Goal: Transaction & Acquisition: Register for event/course

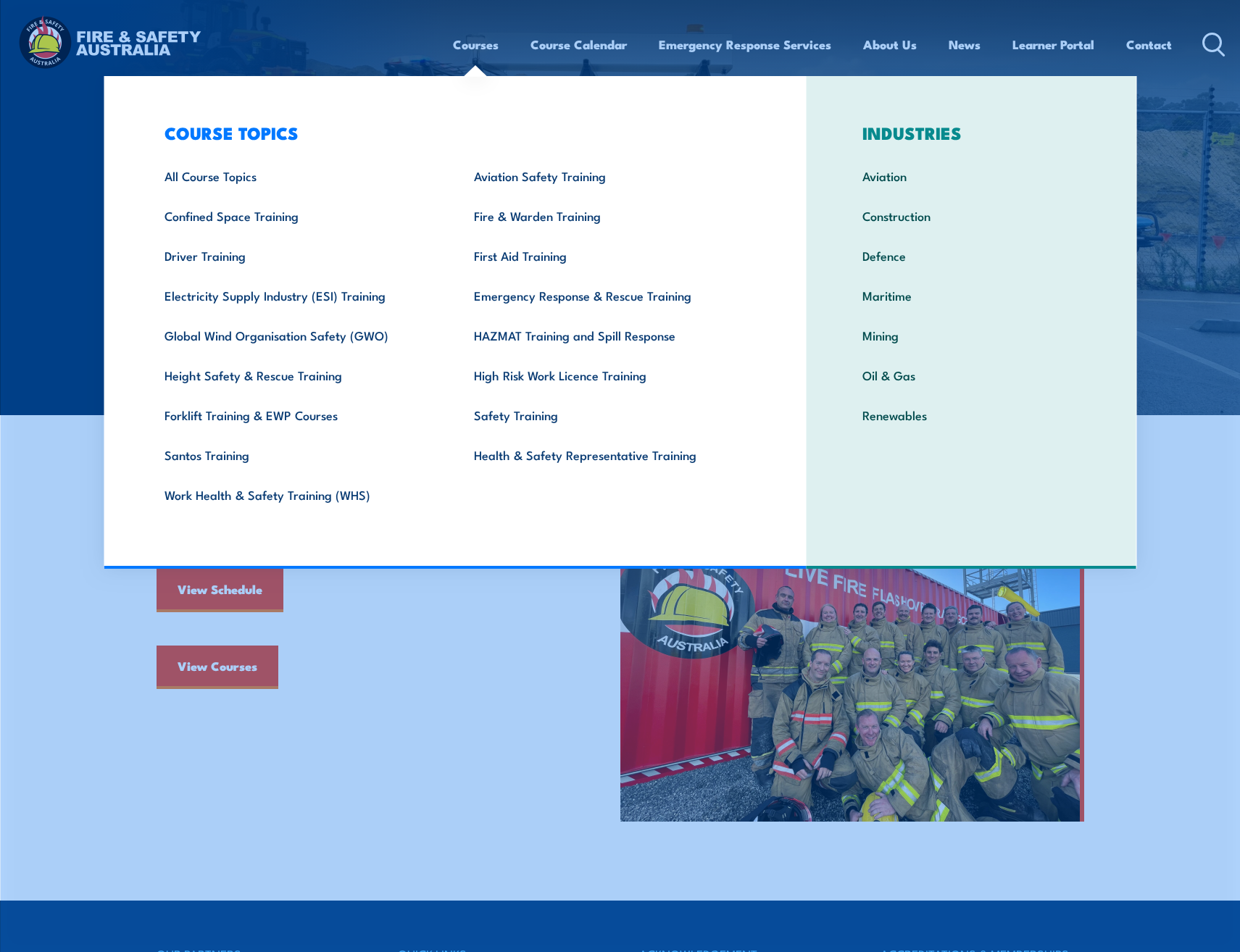
click at [474, 39] on link "Courses" at bounding box center [476, 44] width 46 height 39
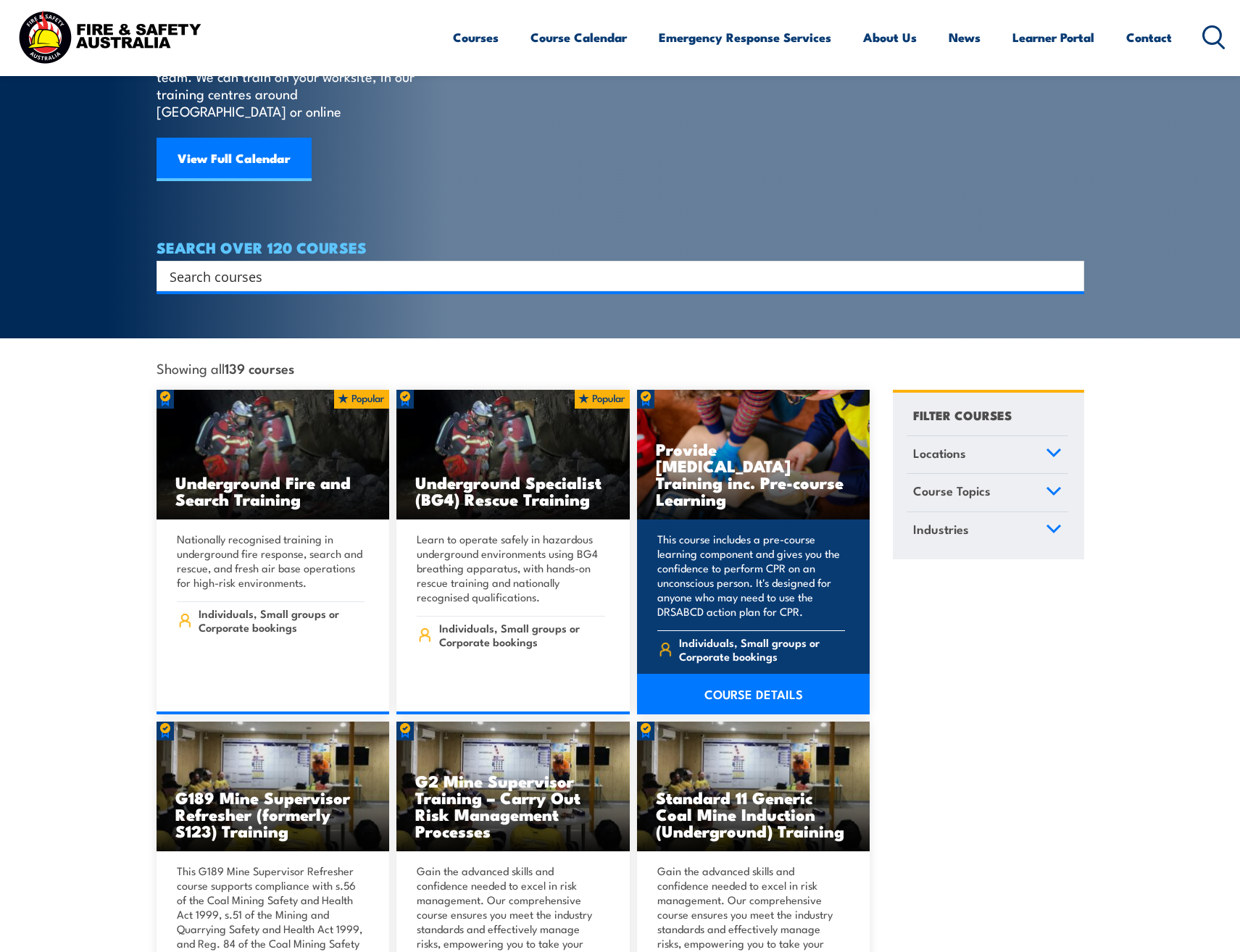
scroll to position [145, 0]
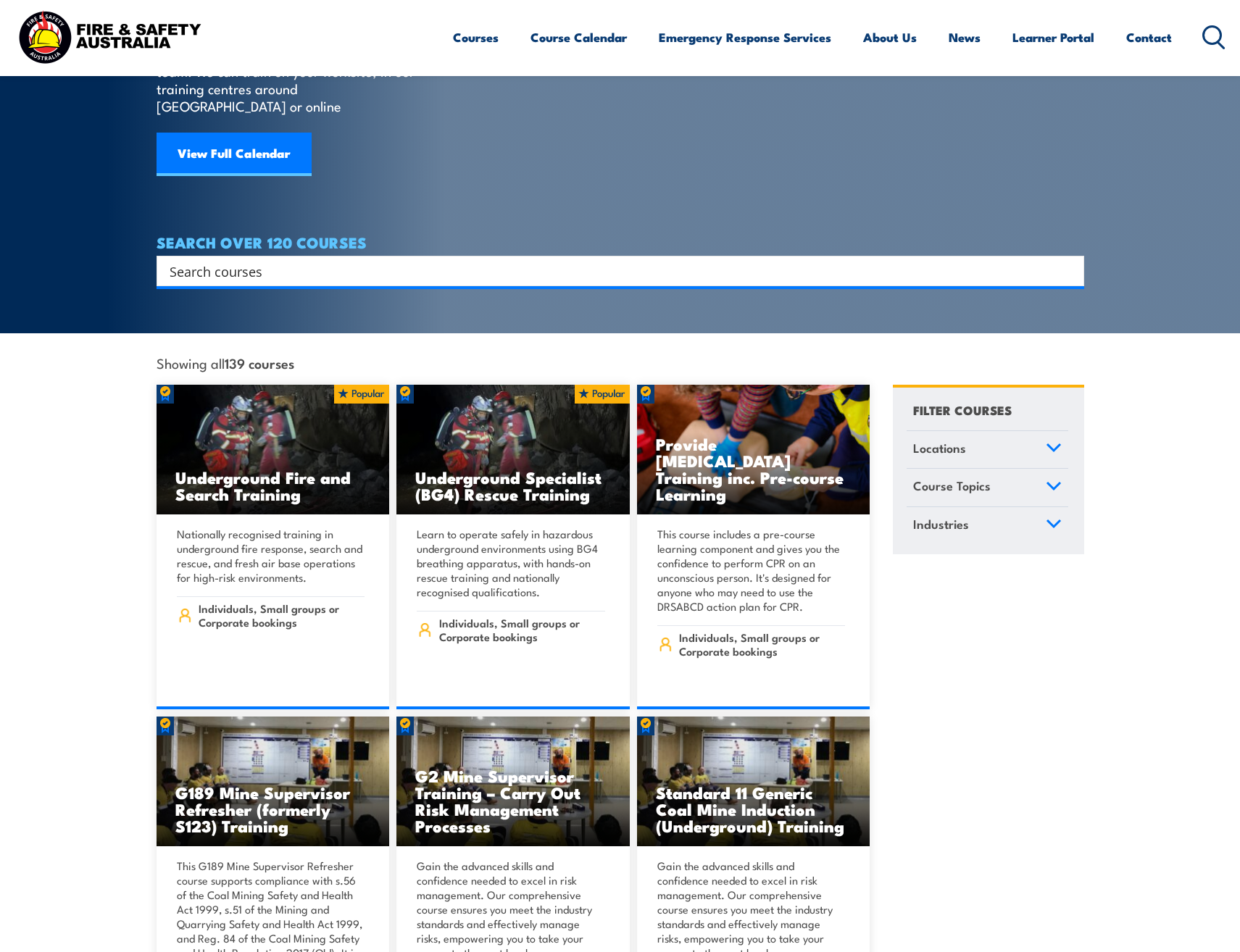
click at [1057, 443] on icon at bounding box center [1053, 448] width 16 height 10
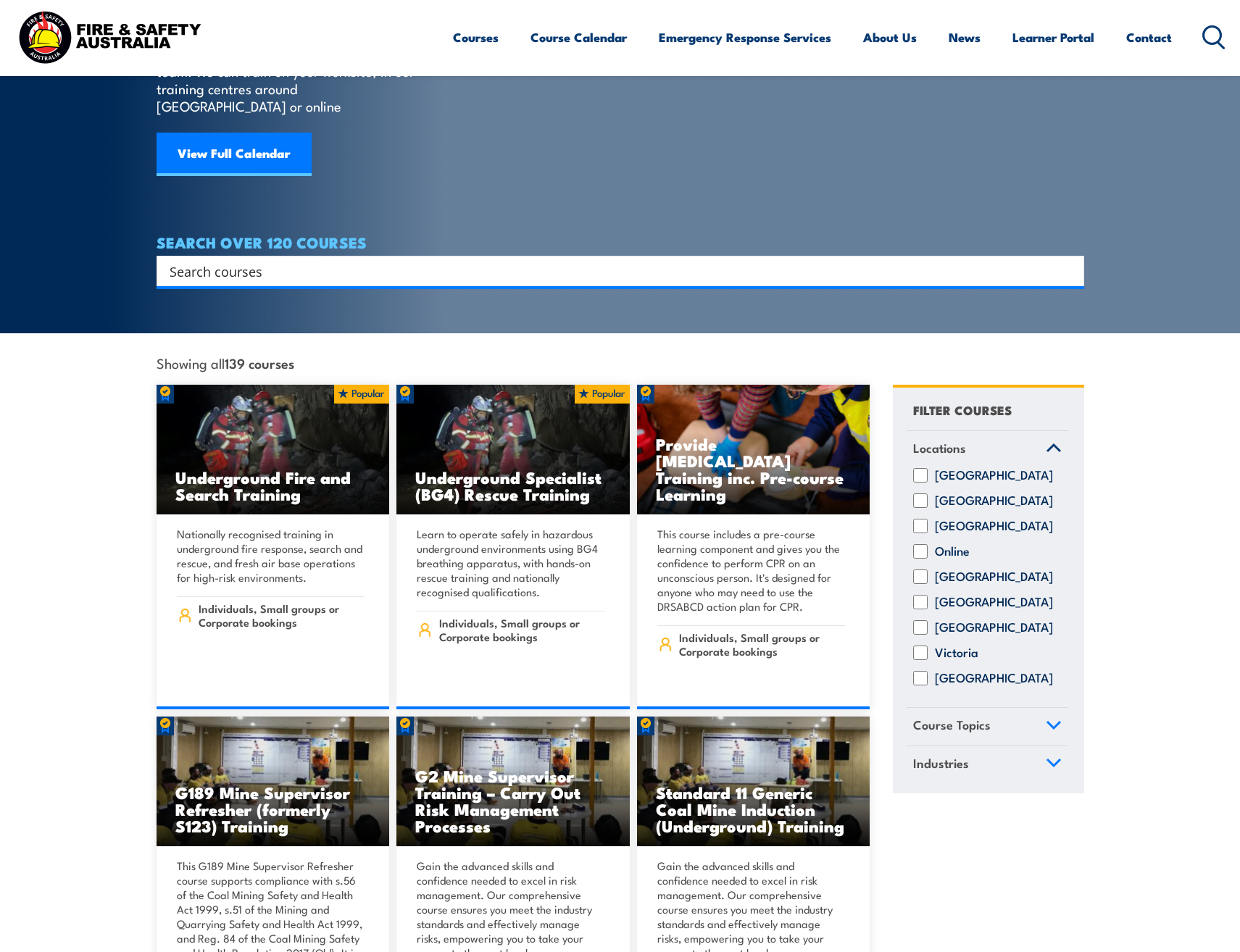
click at [921, 570] on input "[GEOGRAPHIC_DATA]" at bounding box center [921, 577] width 15 height 15
checkbox input "true"
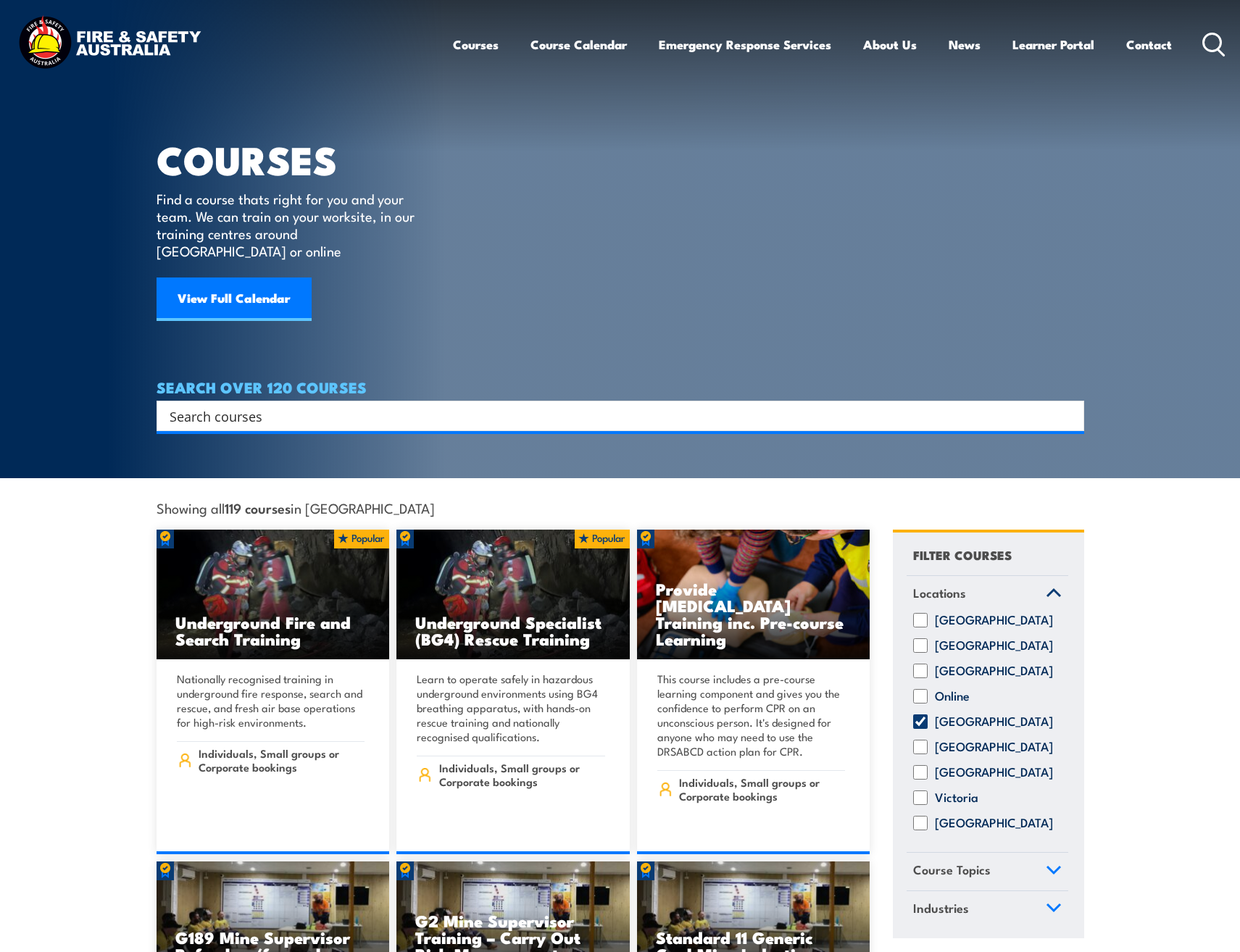
click at [193, 379] on h4 "SEARCH OVER 120 COURSES" at bounding box center [620, 386] width 928 height 16
click at [200, 405] on input "Search input" at bounding box center [611, 416] width 883 height 21
type input "hsr"
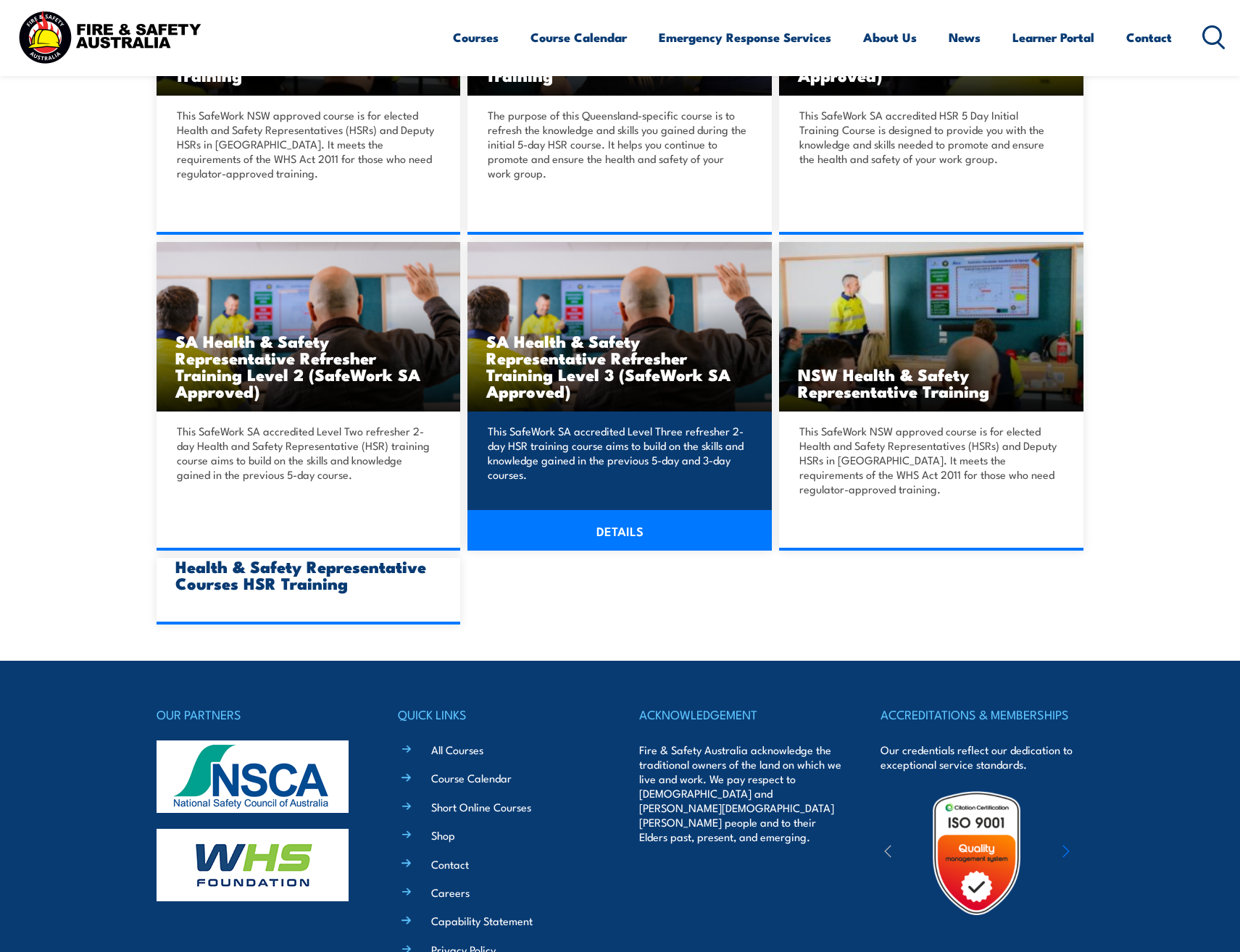
scroll to position [870, 0]
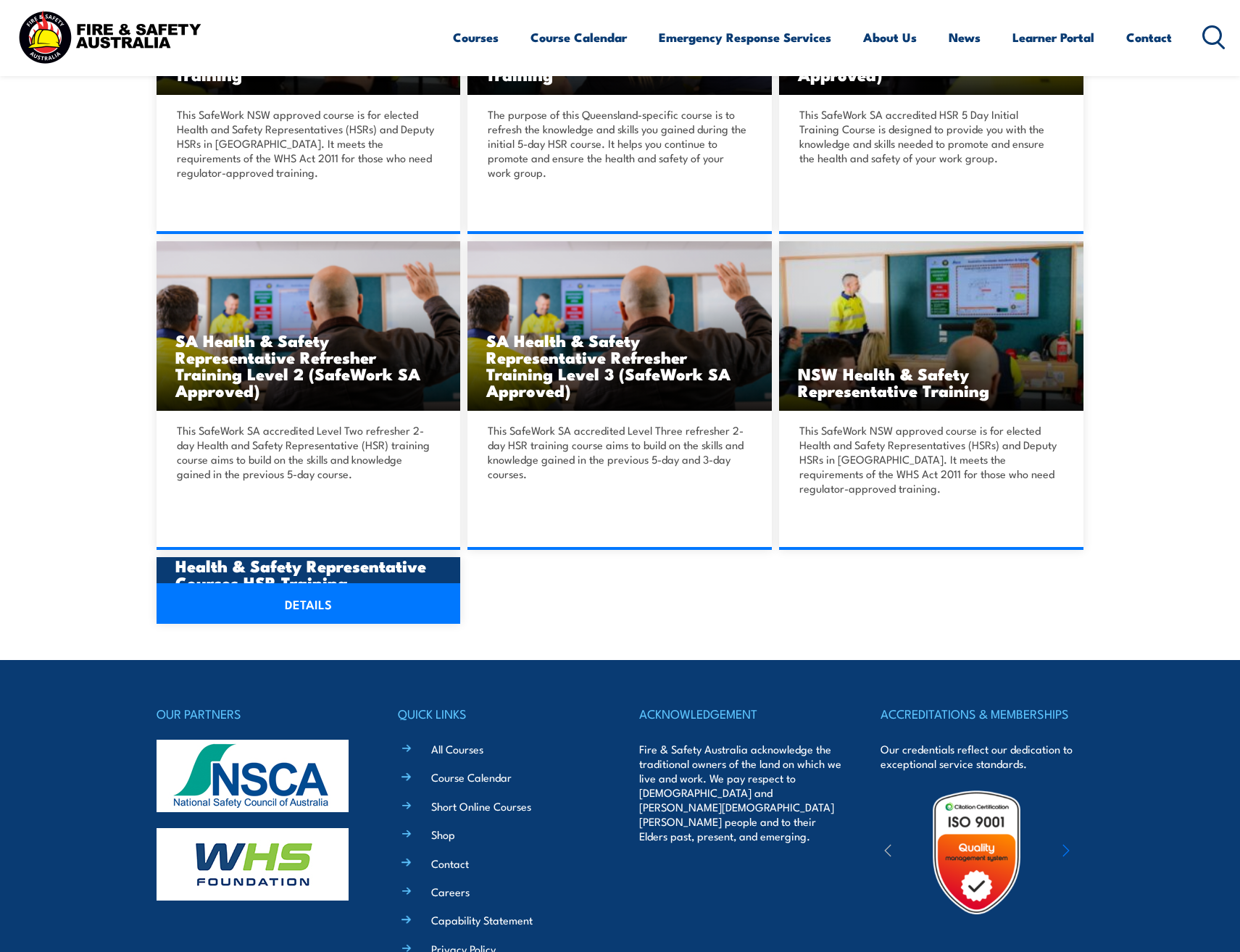
click at [261, 569] on h3 "Health & Safety Representative Courses HSR Training" at bounding box center [308, 574] width 266 height 34
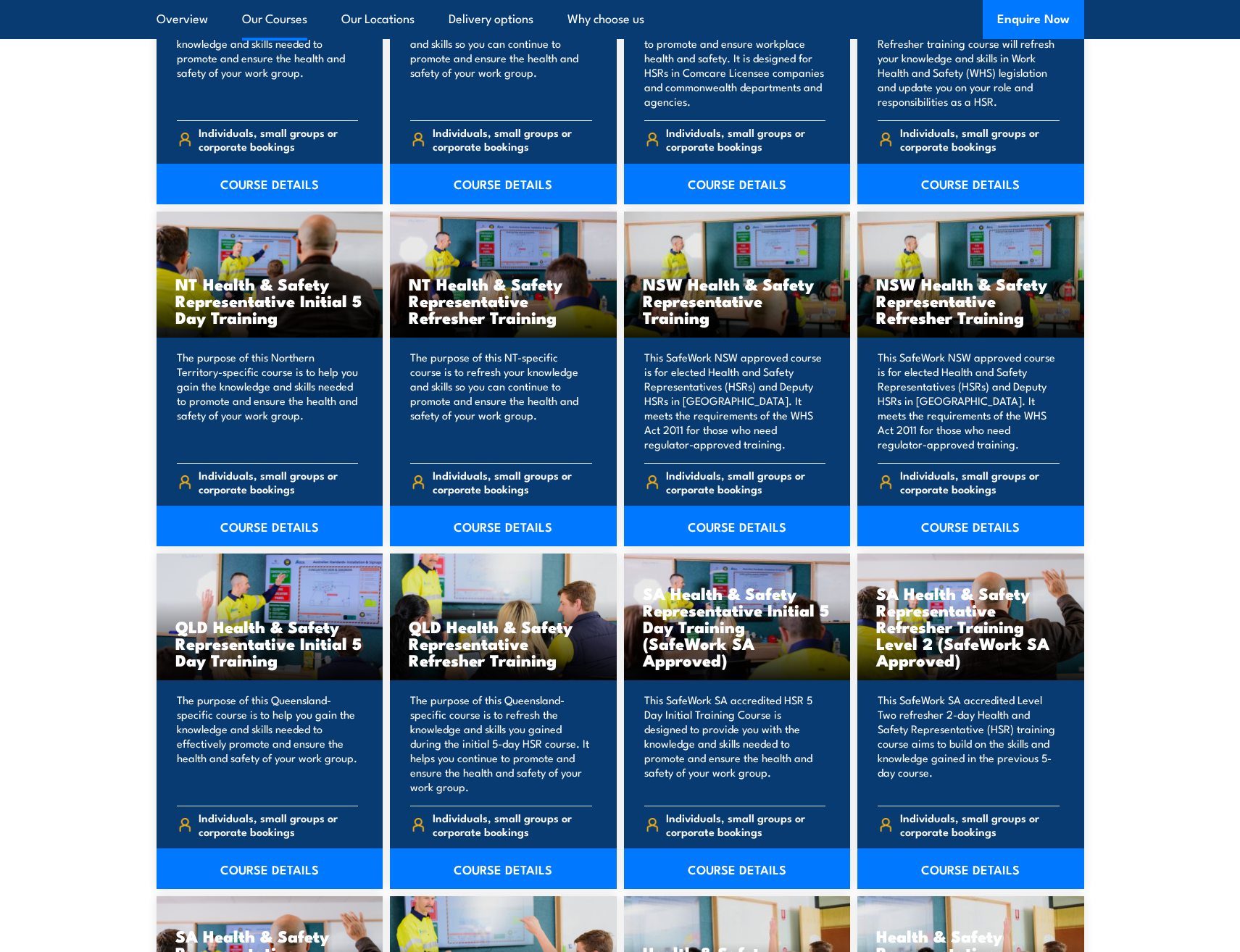
scroll to position [1377, 0]
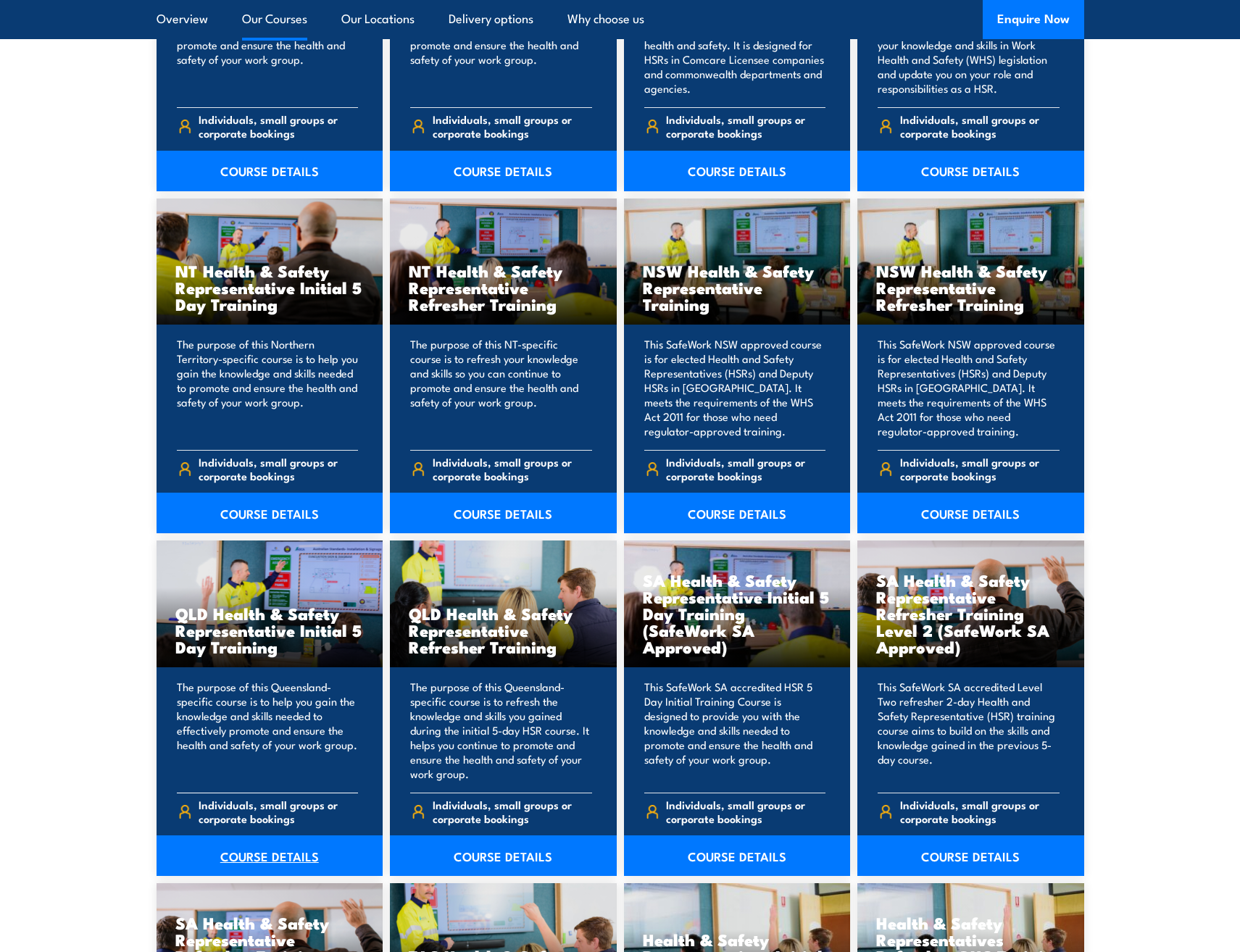
click at [286, 848] on link "COURSE DETAILS" at bounding box center [270, 856] width 227 height 40
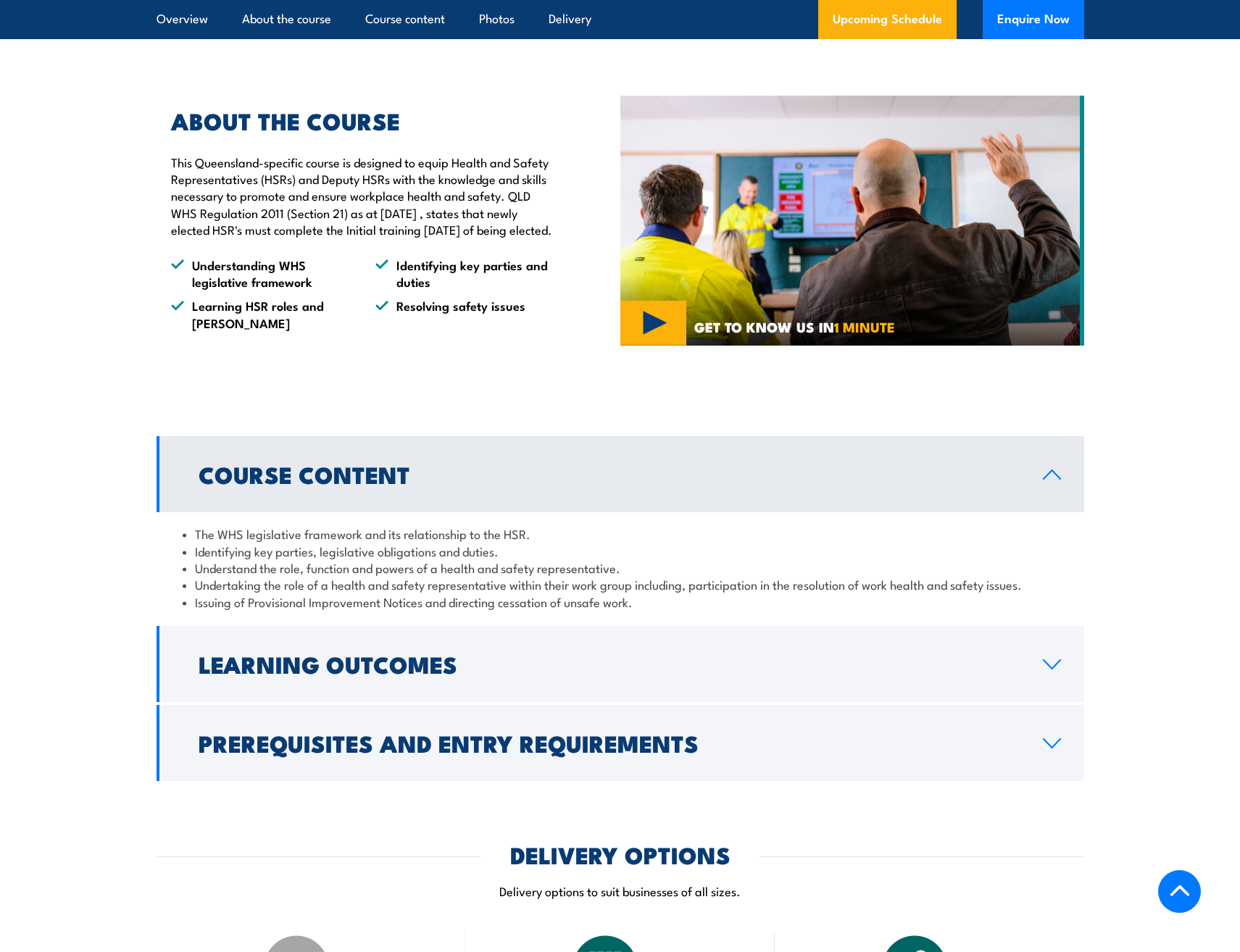
scroll to position [1449, 0]
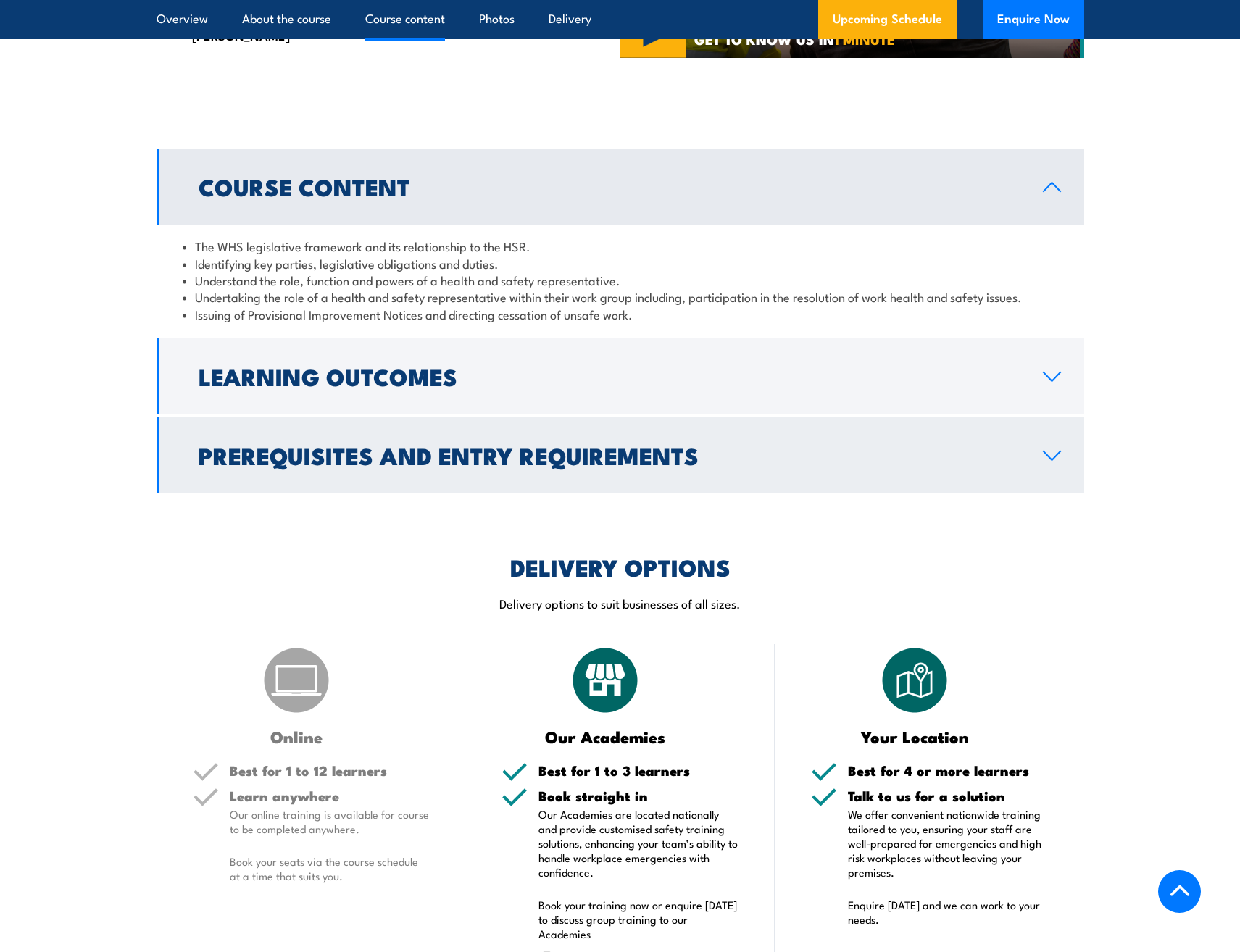
click at [601, 465] on h2 "Prerequisites and Entry Requirements" at bounding box center [609, 455] width 821 height 21
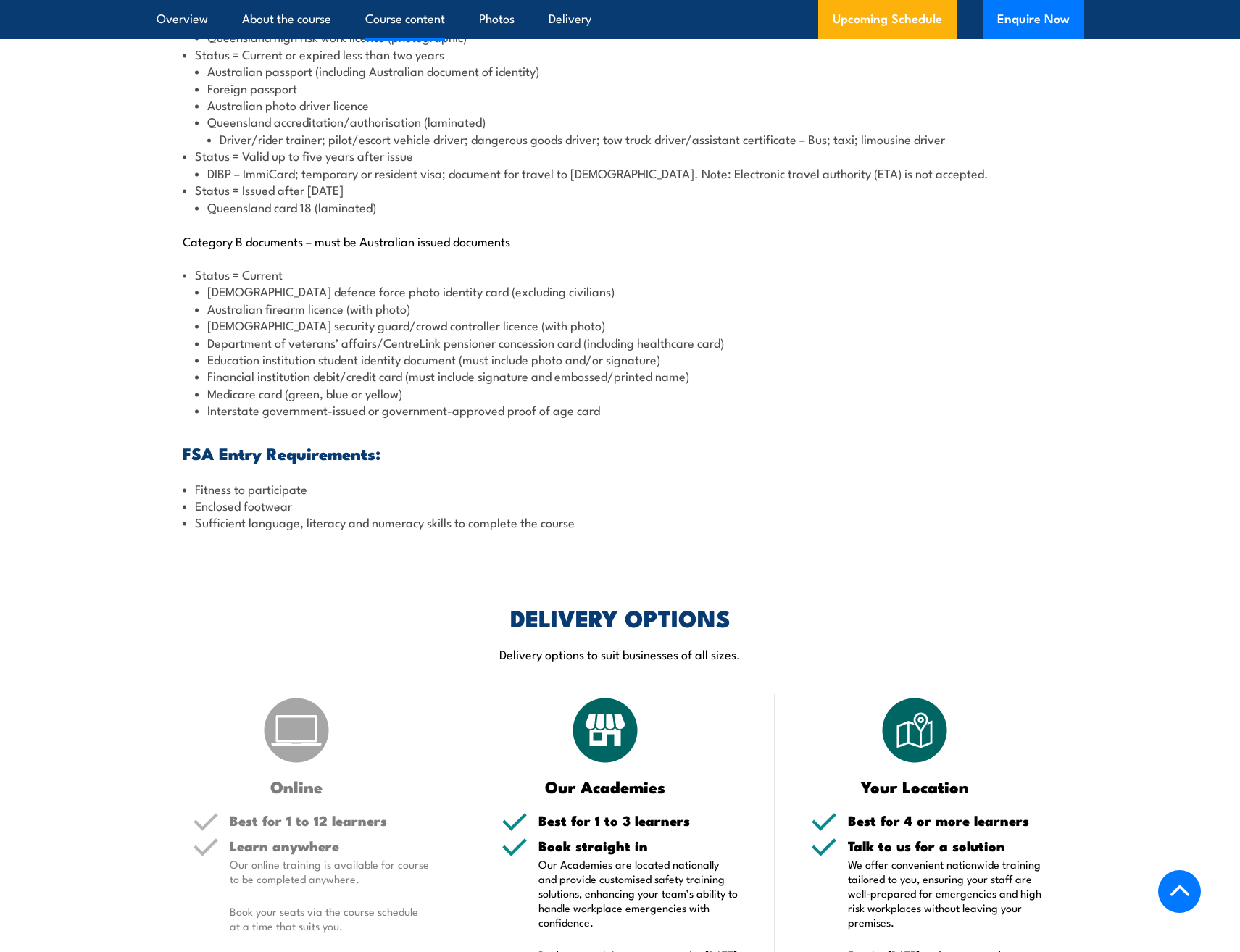
scroll to position [2174, 0]
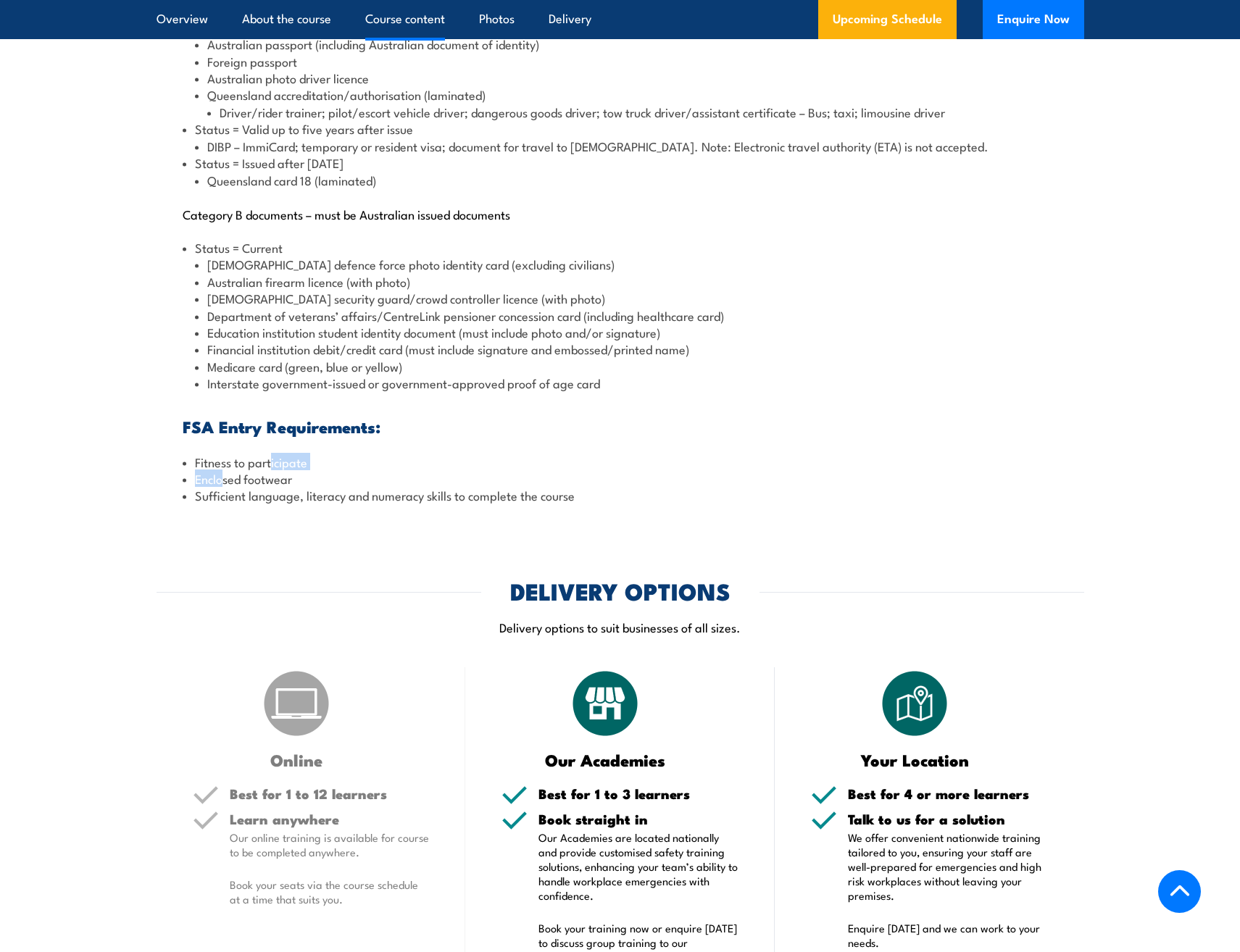
drag, startPoint x: 224, startPoint y: 487, endPoint x: 272, endPoint y: 479, distance: 48.7
click at [272, 479] on ul "Fitness to participate Enclosed footwear Sufficient language, literacy and nume…" at bounding box center [620, 479] width 876 height 51
drag, startPoint x: 272, startPoint y: 479, endPoint x: 299, endPoint y: 498, distance: 33.0
click at [299, 487] on li "Enclosed footwear" at bounding box center [620, 478] width 876 height 16
drag, startPoint x: 299, startPoint y: 498, endPoint x: 594, endPoint y: 519, distance: 295.7
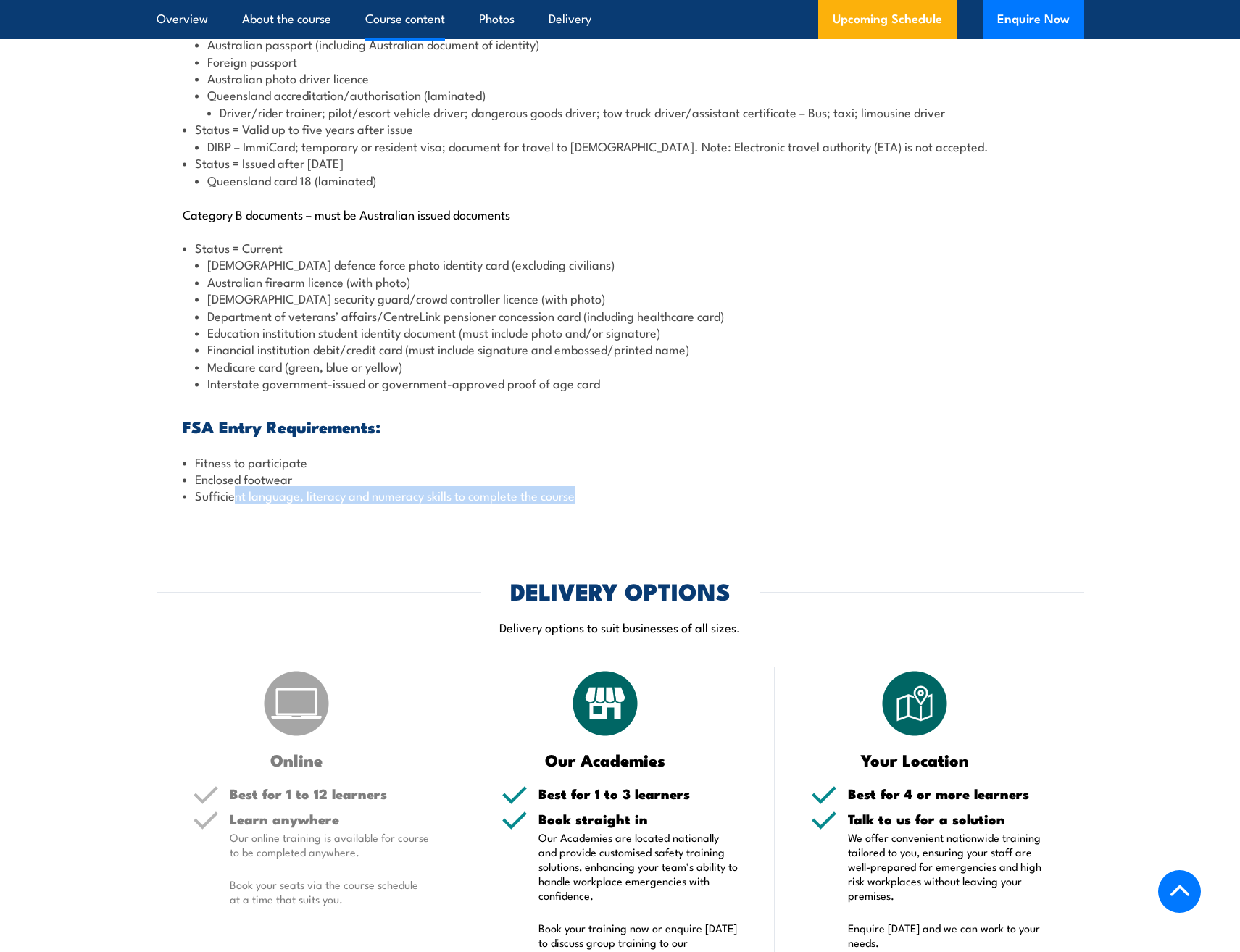
click at [594, 504] on li "Sufficient language, literacy and numeracy skills to complete the course" at bounding box center [620, 495] width 876 height 16
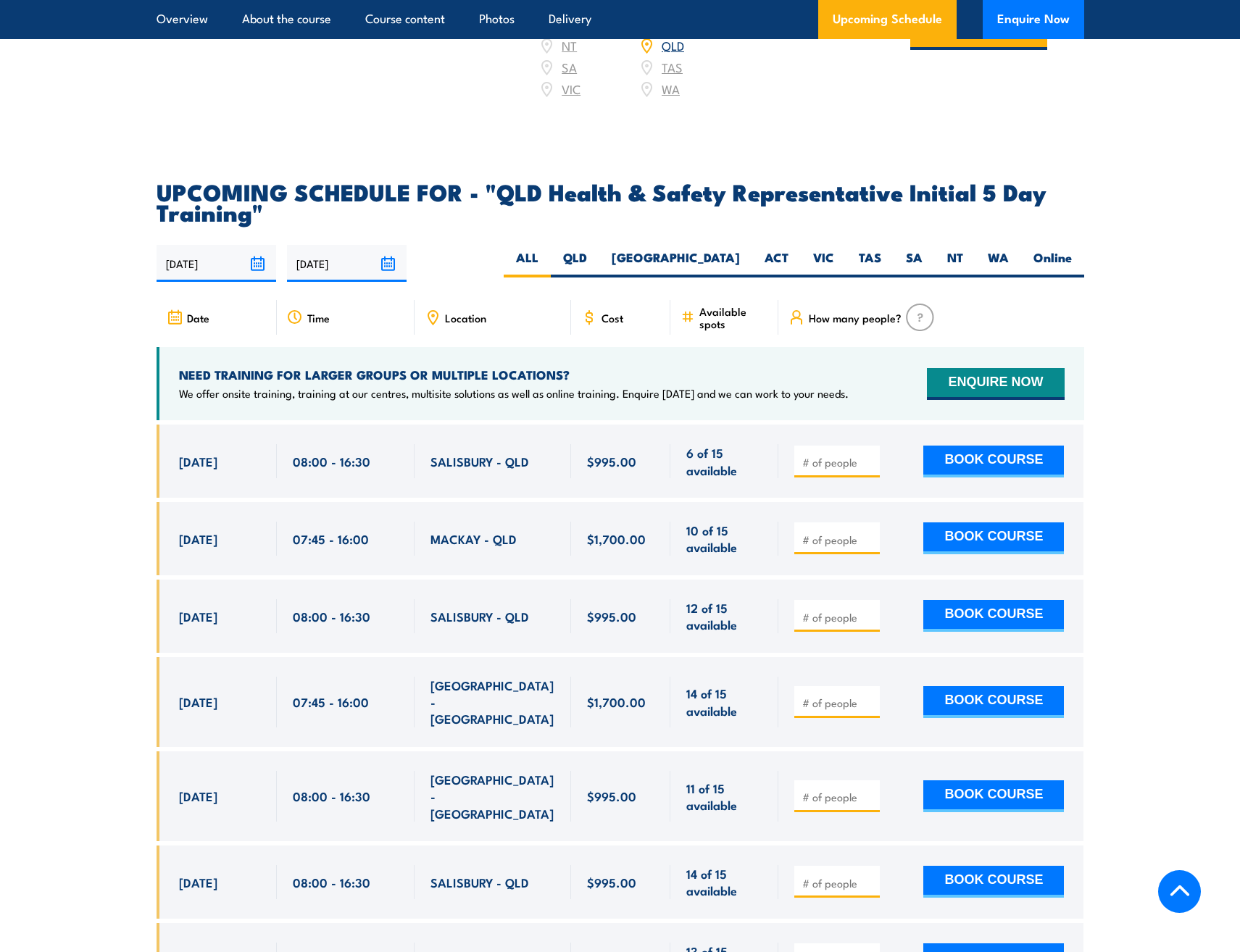
scroll to position [3189, 0]
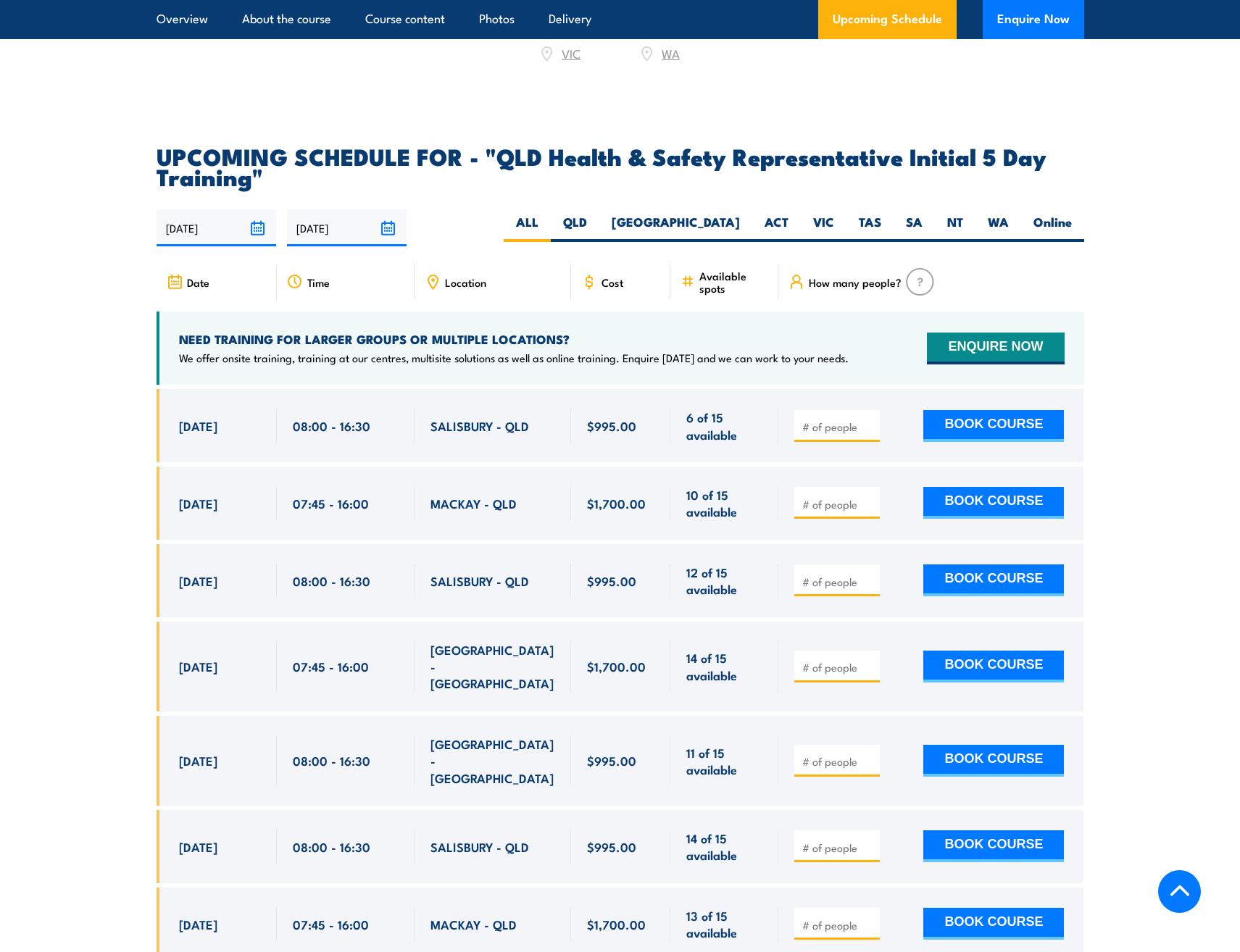
click at [849, 841] on input "number" at bounding box center [839, 848] width 72 height 15
type input "1"
click at [870, 841] on input "1" at bounding box center [839, 848] width 72 height 15
click at [969, 830] on button "BOOK COURSE" at bounding box center [993, 846] width 141 height 32
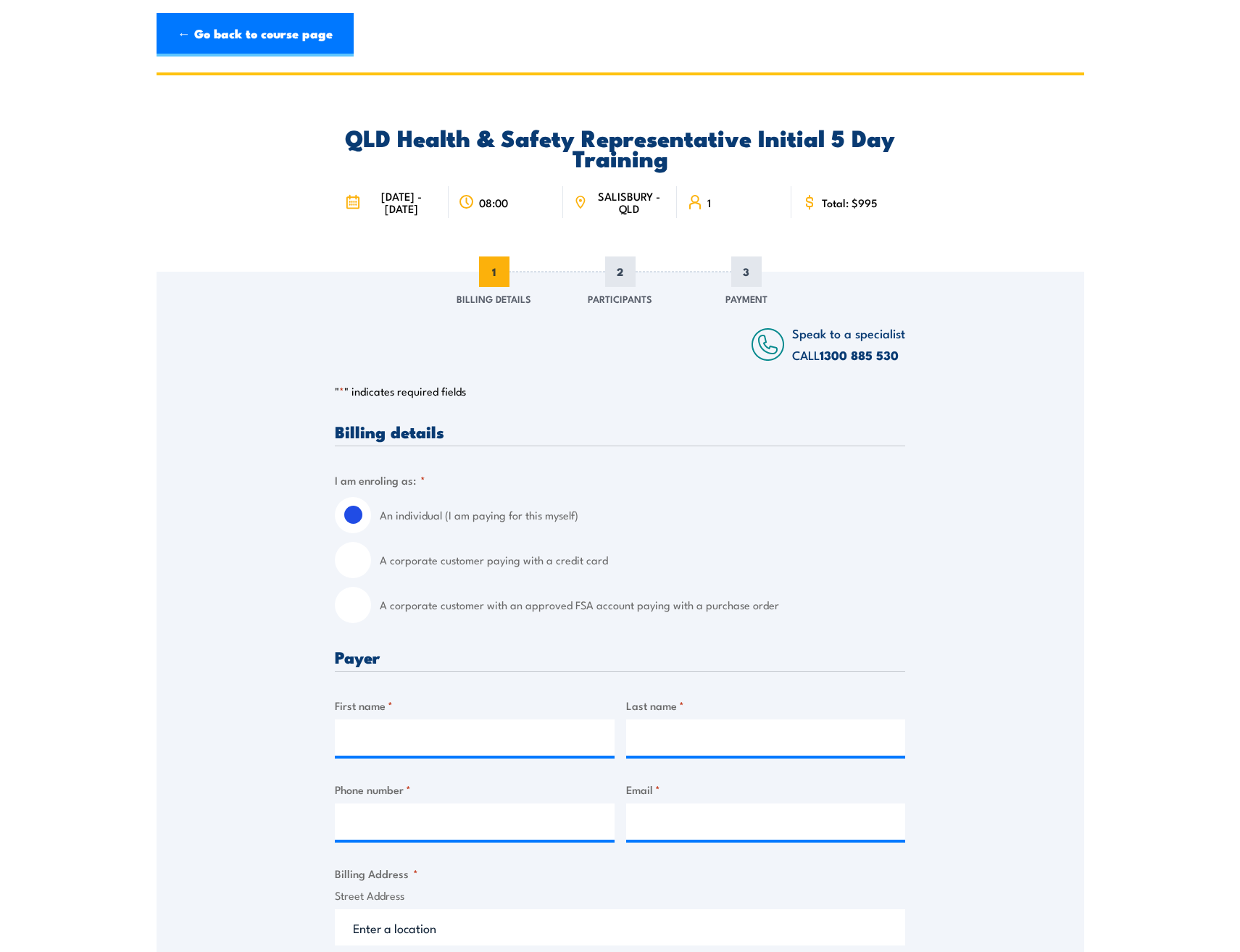
click at [450, 564] on label "A corporate customer paying with a credit card" at bounding box center [642, 560] width 525 height 36
click at [371, 564] on input "A corporate customer paying with a credit card" at bounding box center [353, 560] width 36 height 36
radio input "true"
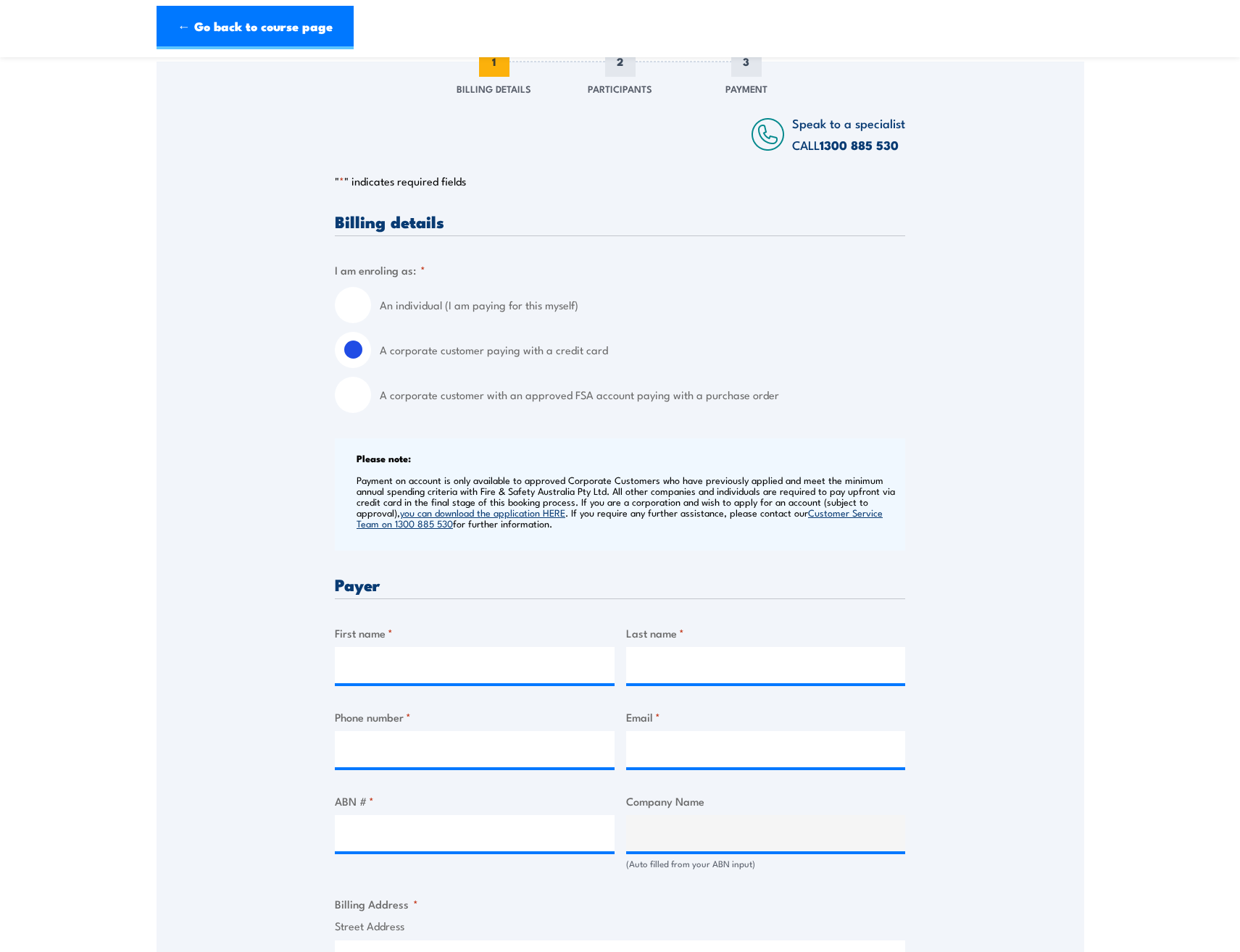
scroll to position [217, 0]
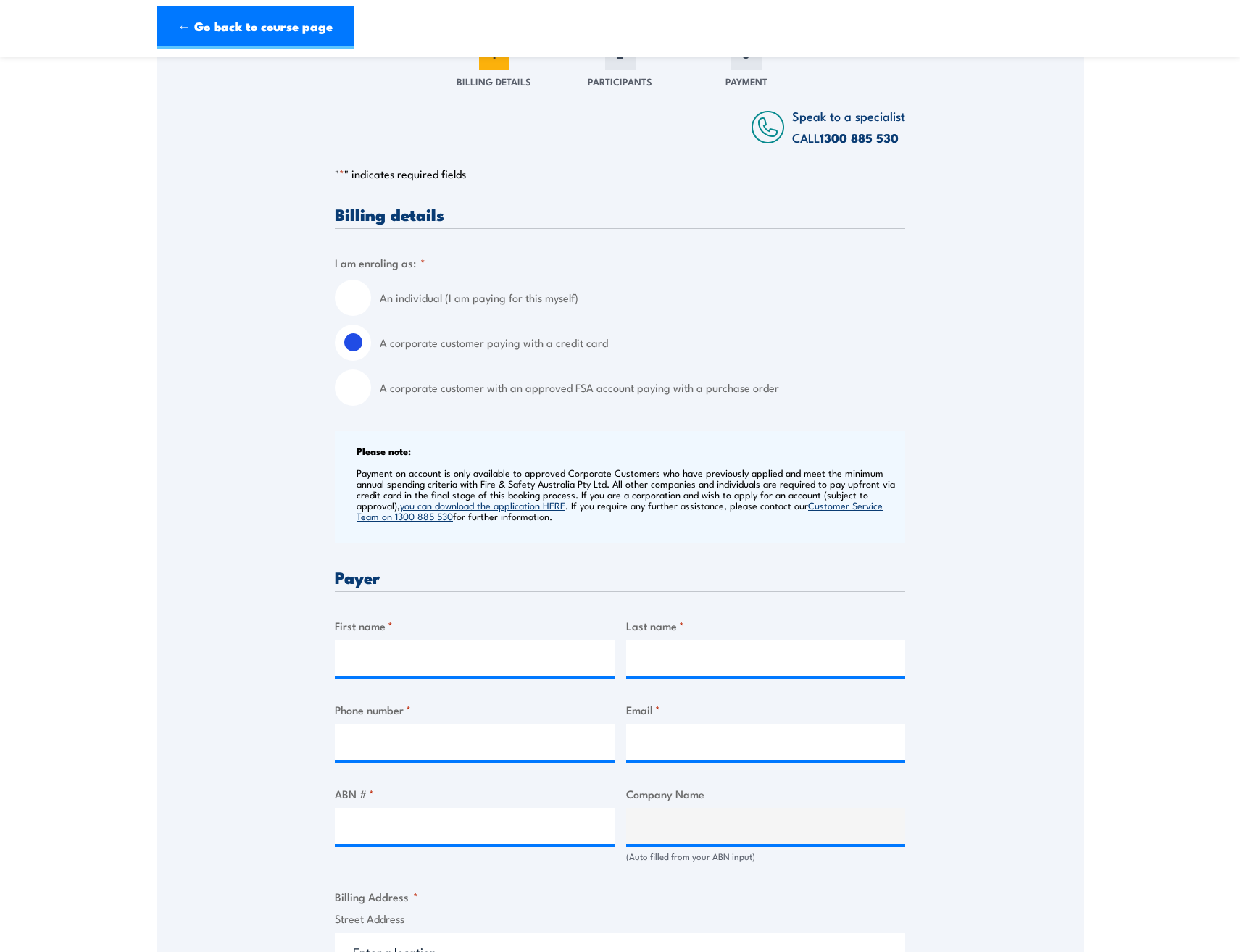
click at [350, 291] on input "An individual (I am paying for this myself)" at bounding box center [353, 298] width 36 height 36
radio input "true"
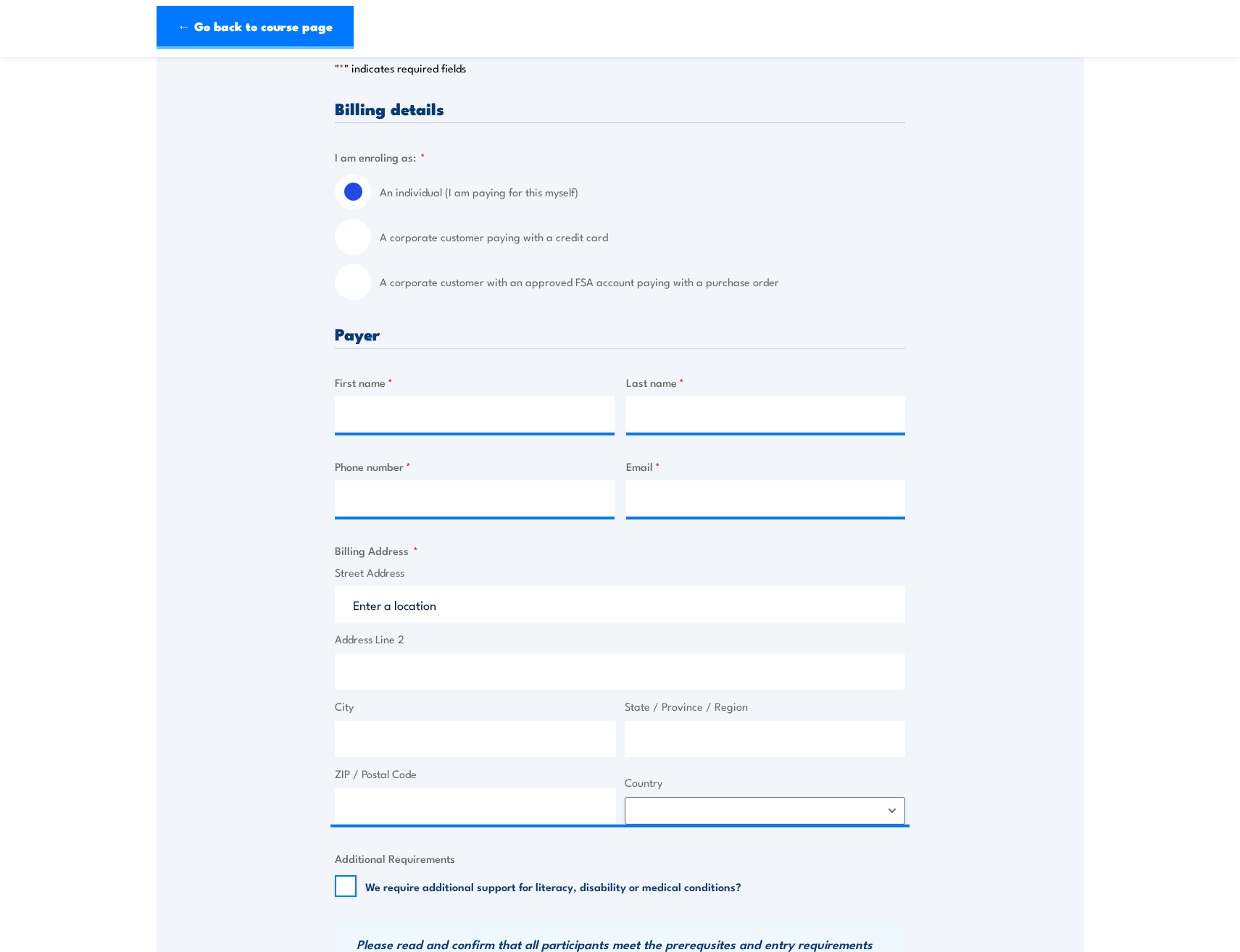
scroll to position [290, 0]
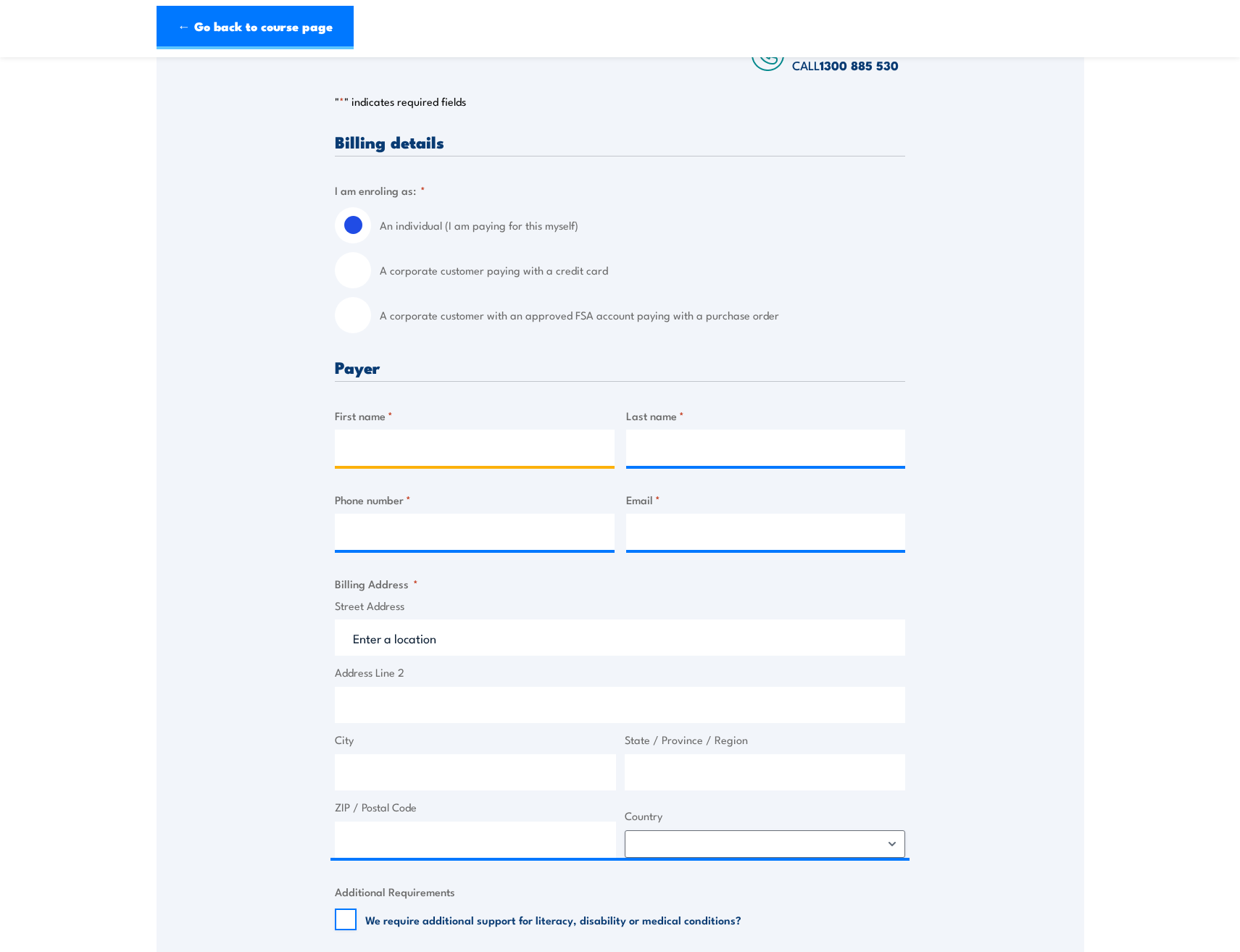
click at [399, 448] on input "First name *" at bounding box center [474, 448] width 280 height 36
type input "Haritinit"
type input "Kouvidis"
type input "0423567150"
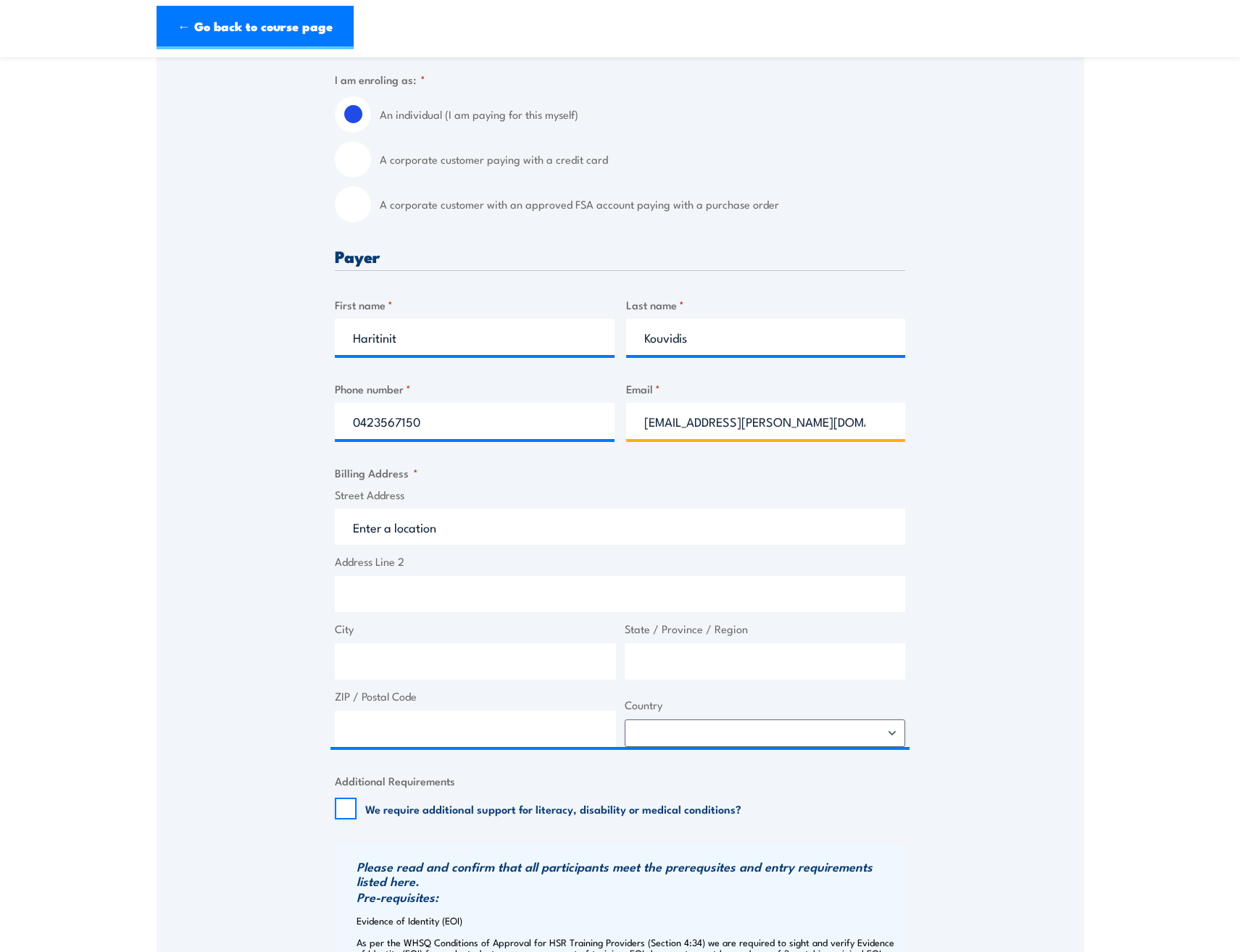
scroll to position [435, 0]
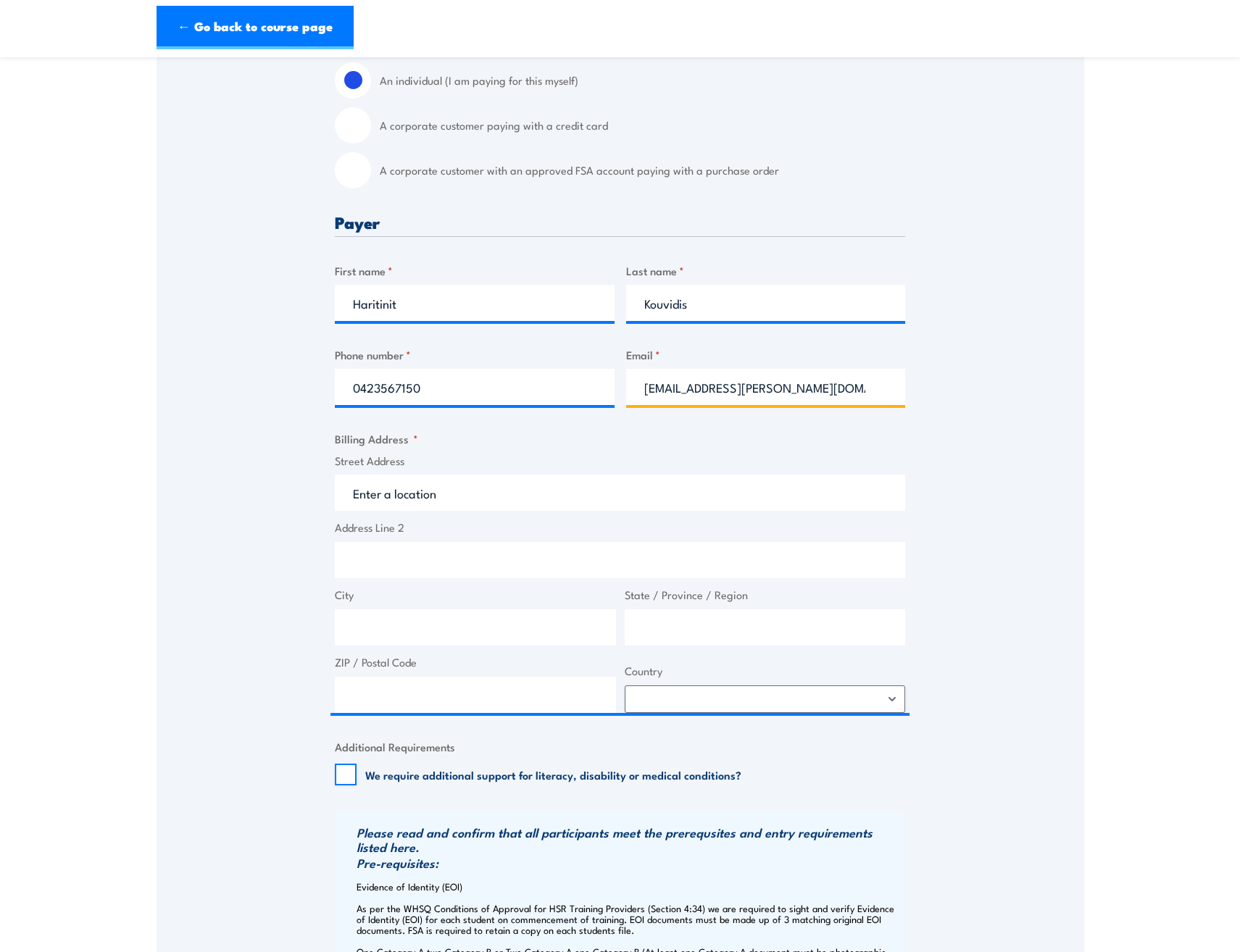
type input "Haritini.Bennis@mater.org.au"
click at [396, 487] on input "Street Address" at bounding box center [620, 492] width 571 height 36
type input "7 Rinora Street, Corinda QLD, Australia"
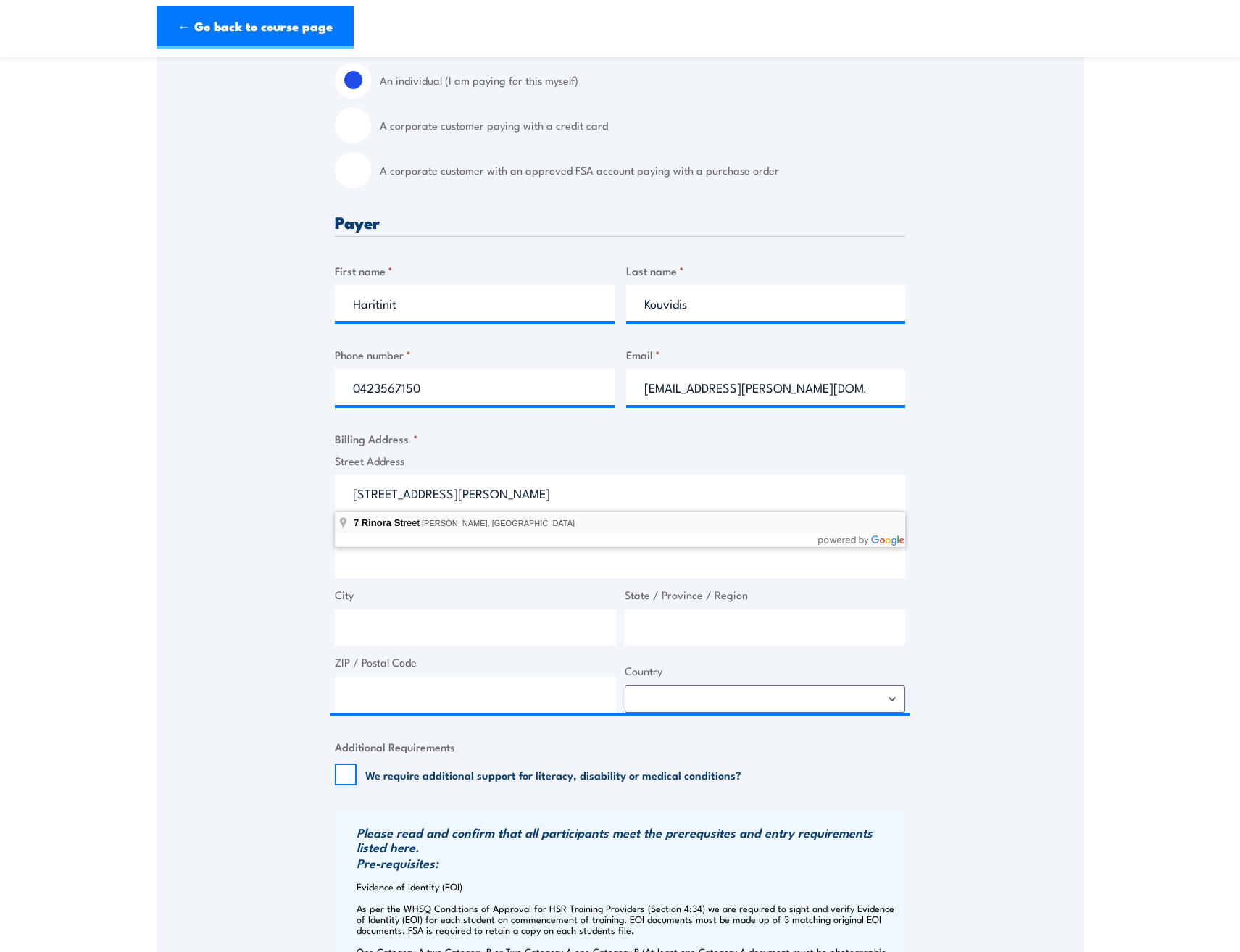
type input "7 Rinora St"
type input "Corinda"
type input "Queensland"
type input "4075"
select select "Australia"
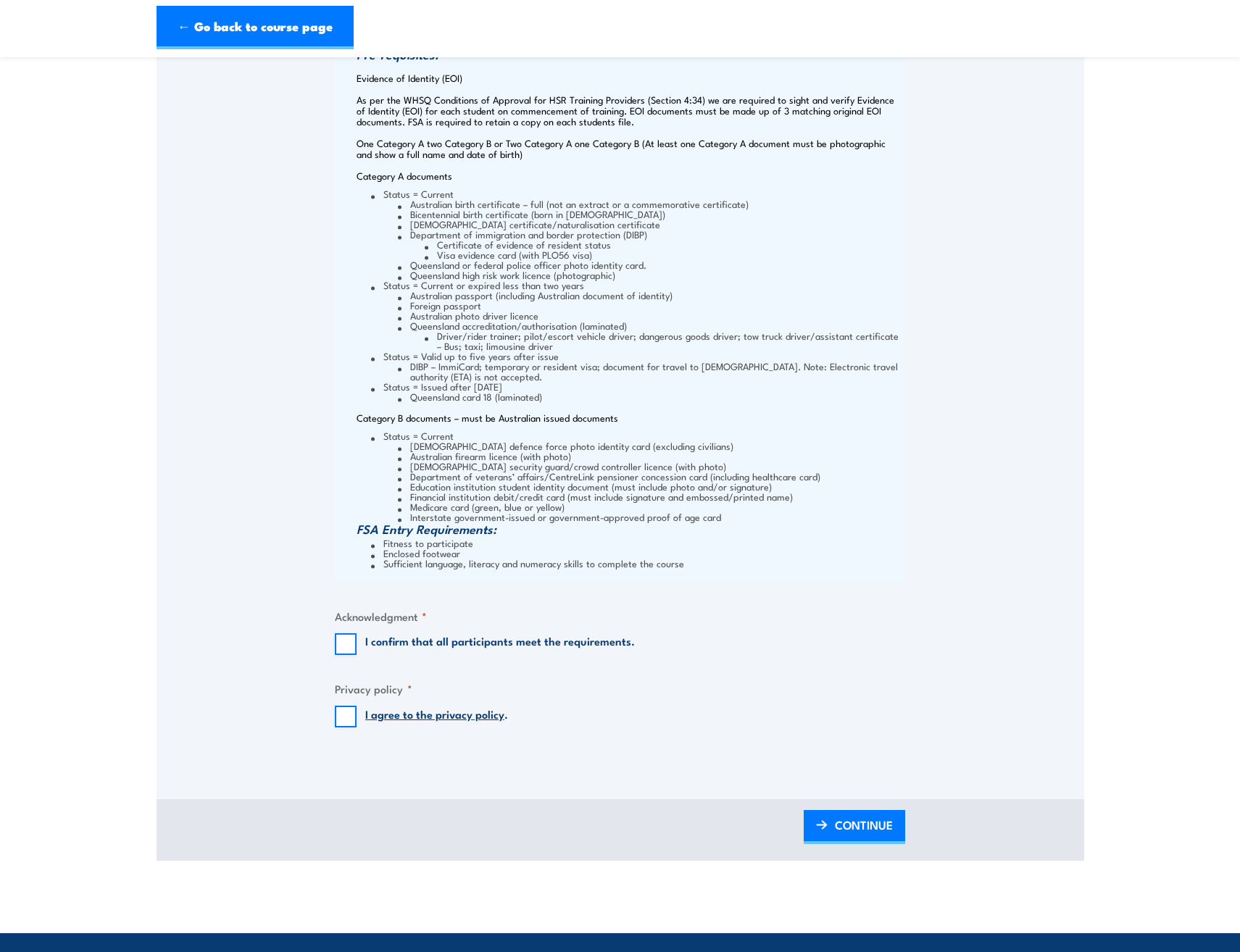
scroll to position [1305, 0]
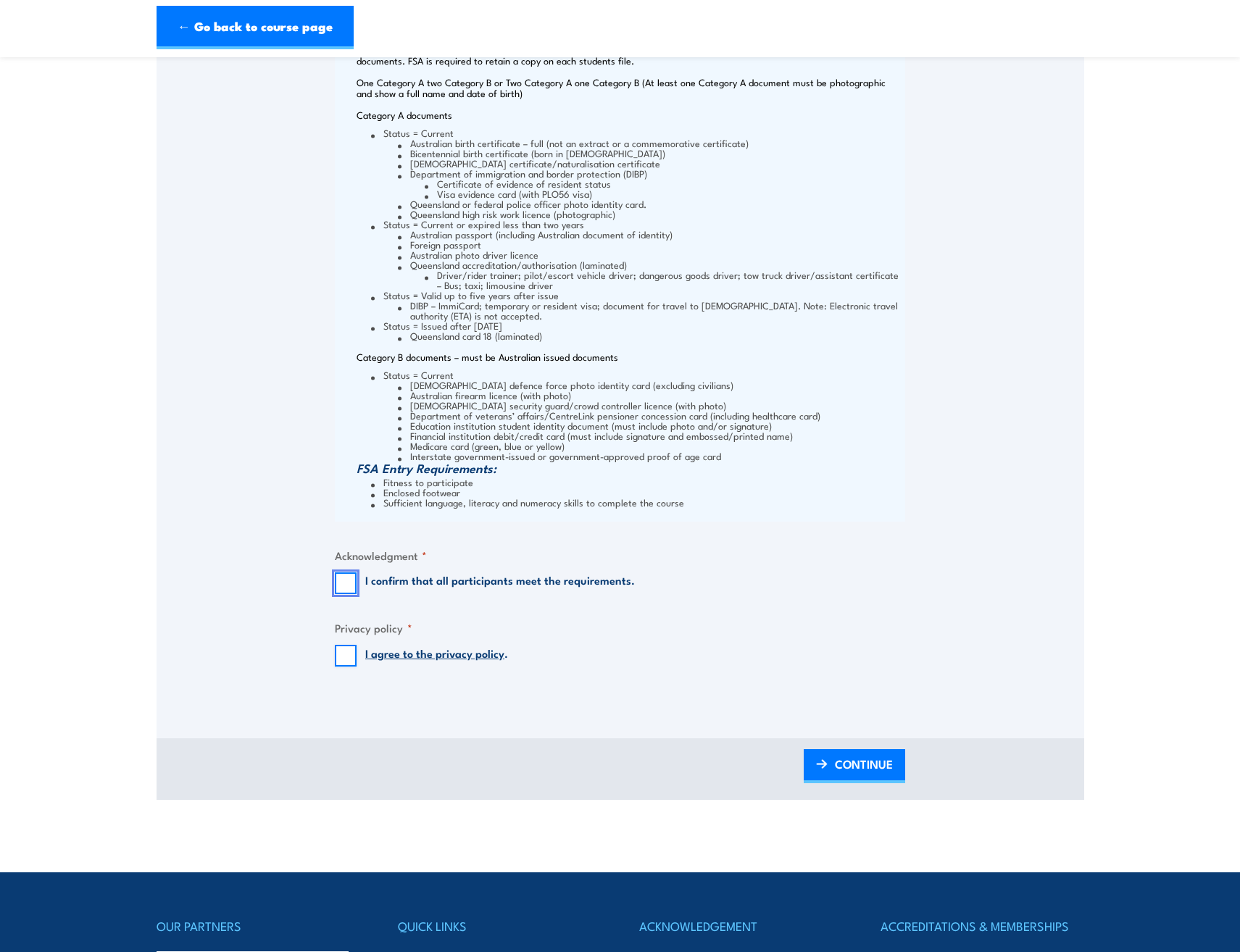
click at [348, 588] on input "I confirm that all participants meet the requirements." at bounding box center [345, 583] width 21 height 21
checkbox input "true"
click at [346, 656] on input "I agree to the privacy policy ." at bounding box center [345, 656] width 21 height 21
checkbox input "true"
click at [854, 764] on span "CONTINUE" at bounding box center [864, 764] width 58 height 39
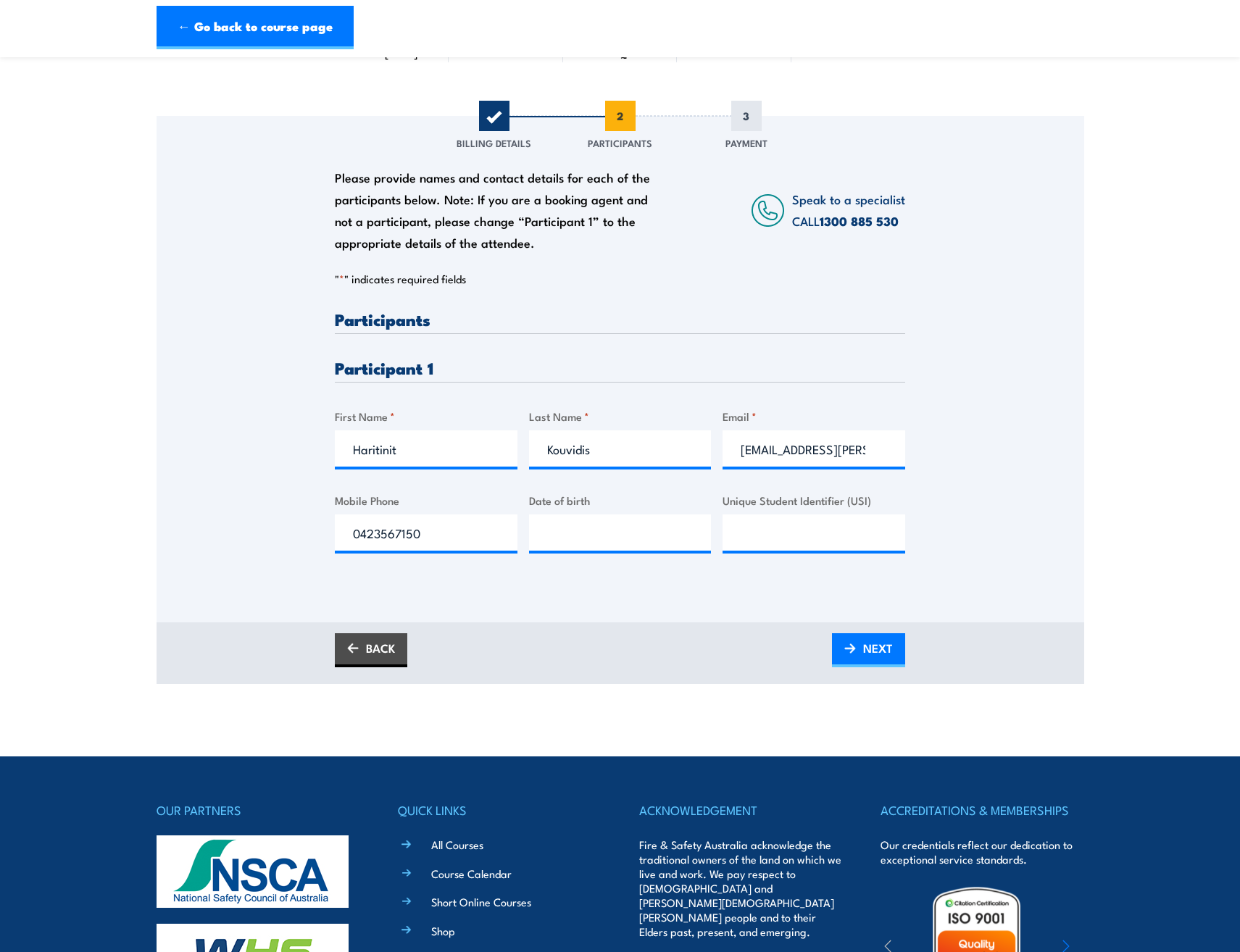
scroll to position [0, 0]
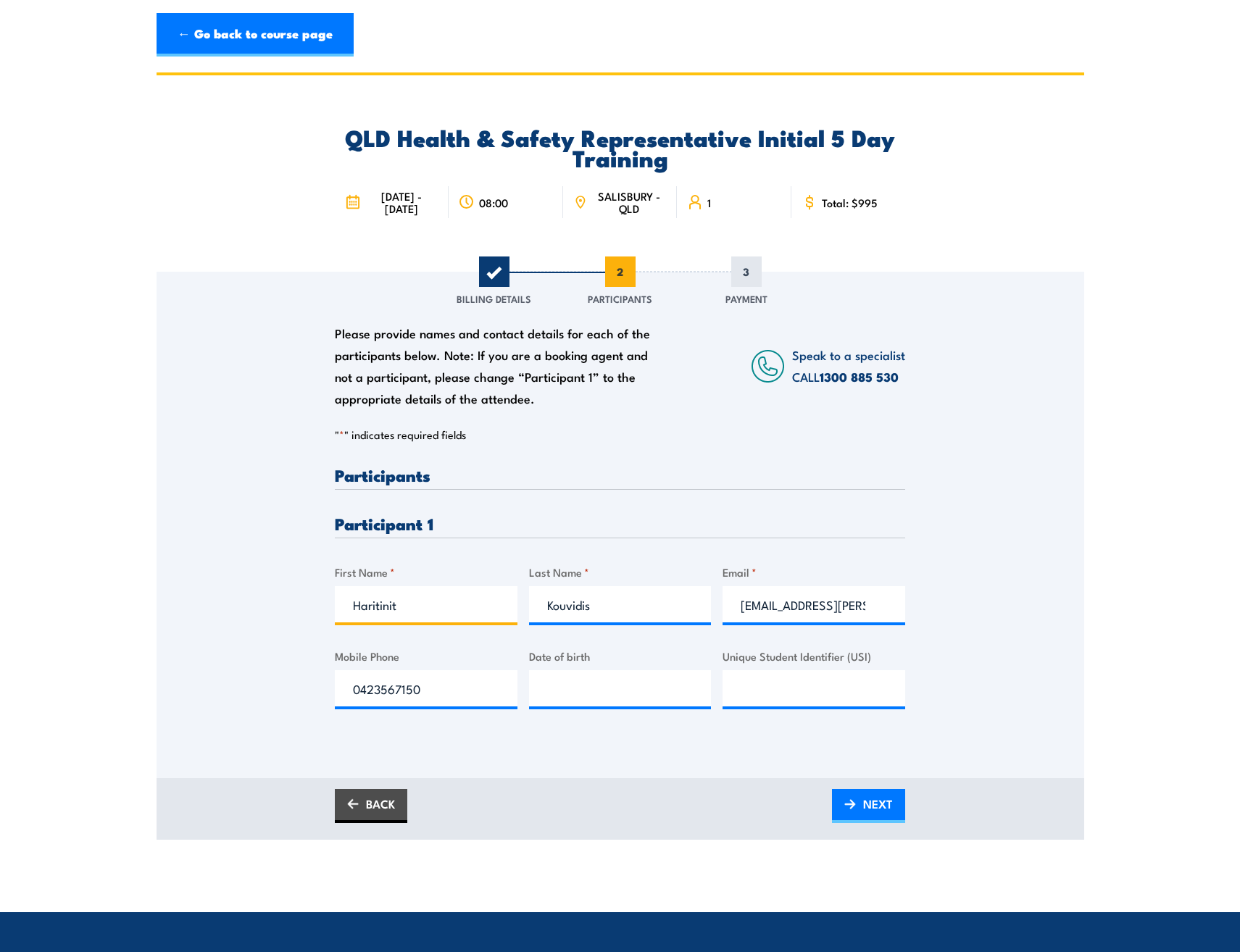
drag, startPoint x: 405, startPoint y: 603, endPoint x: 343, endPoint y: 603, distance: 62.0
click at [343, 603] on input "Haritinit" at bounding box center [426, 604] width 183 height 36
type input "Amanda"
type input "Till"
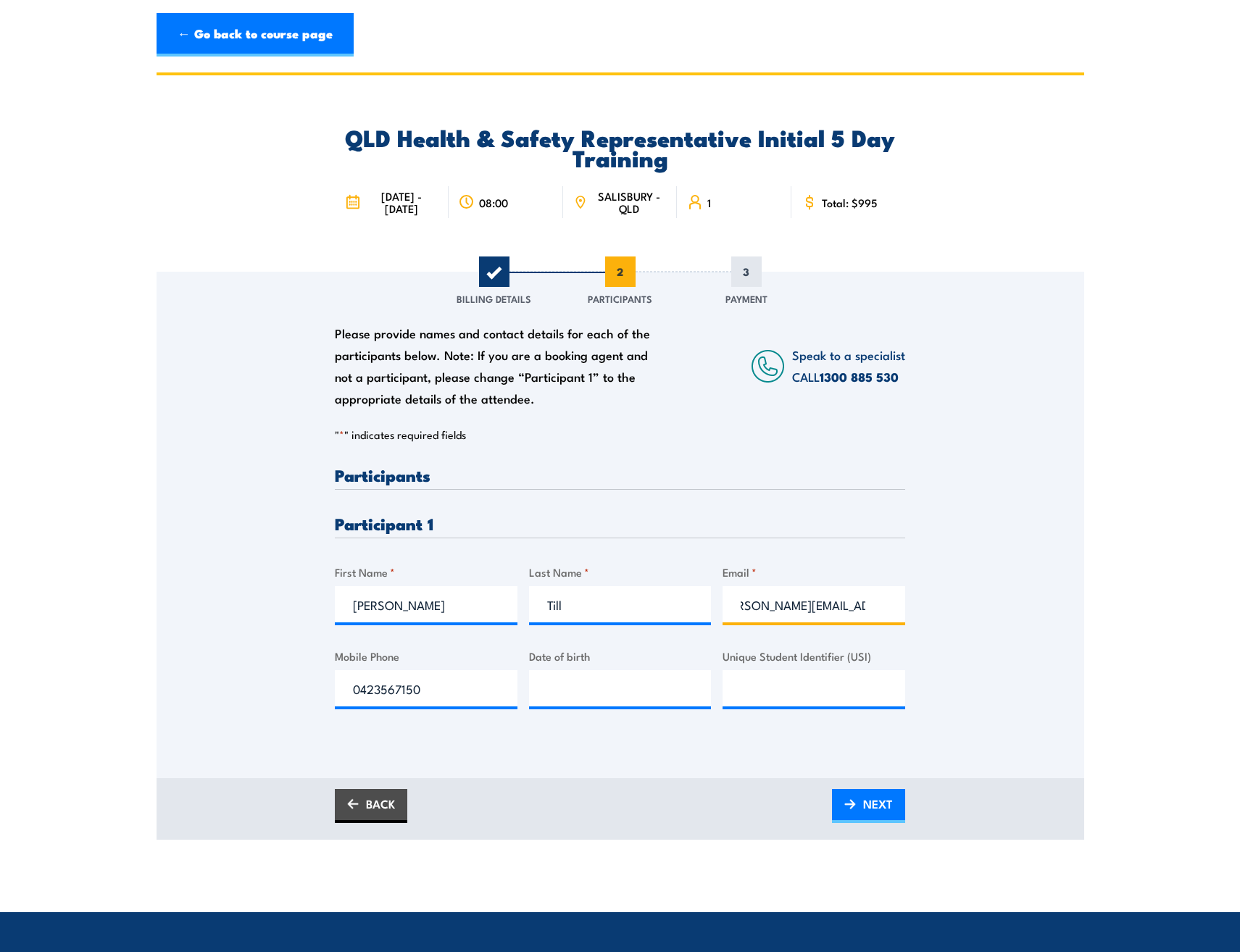
type input "Amanda.Till@mater.org.au"
drag, startPoint x: 435, startPoint y: 697, endPoint x: 347, endPoint y: 700, distance: 88.1
click at [347, 700] on input "0423567150" at bounding box center [426, 688] width 183 height 36
type input "0409989934"
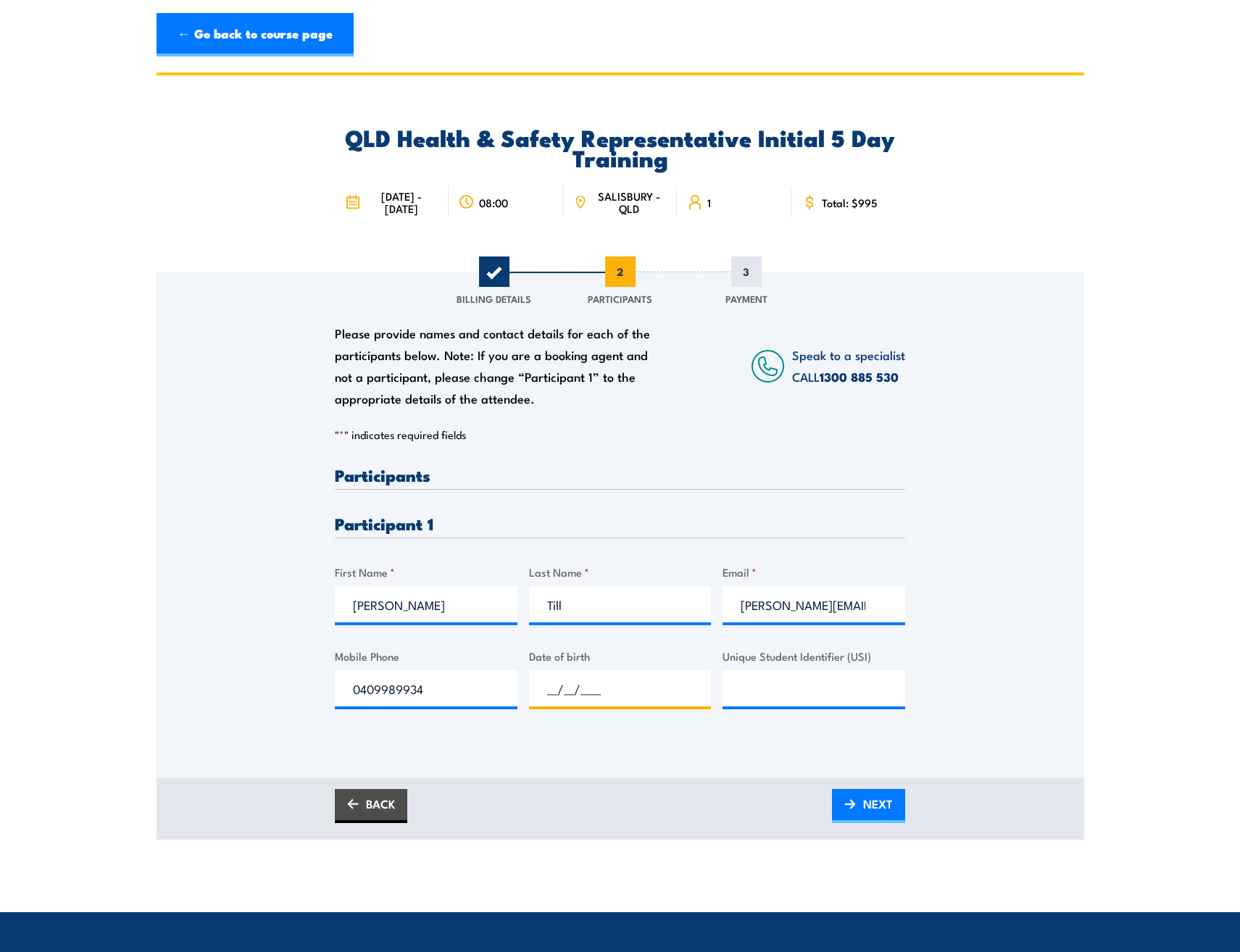
click at [613, 695] on input "__/__/____" at bounding box center [621, 688] width 183 height 36
type input "16/02/1985"
click at [775, 683] on input "Unique Student Identifier (USI)" at bounding box center [814, 688] width 183 height 36
type input "ZTNU46QRV4"
click at [890, 809] on span "NEXT" at bounding box center [878, 804] width 30 height 39
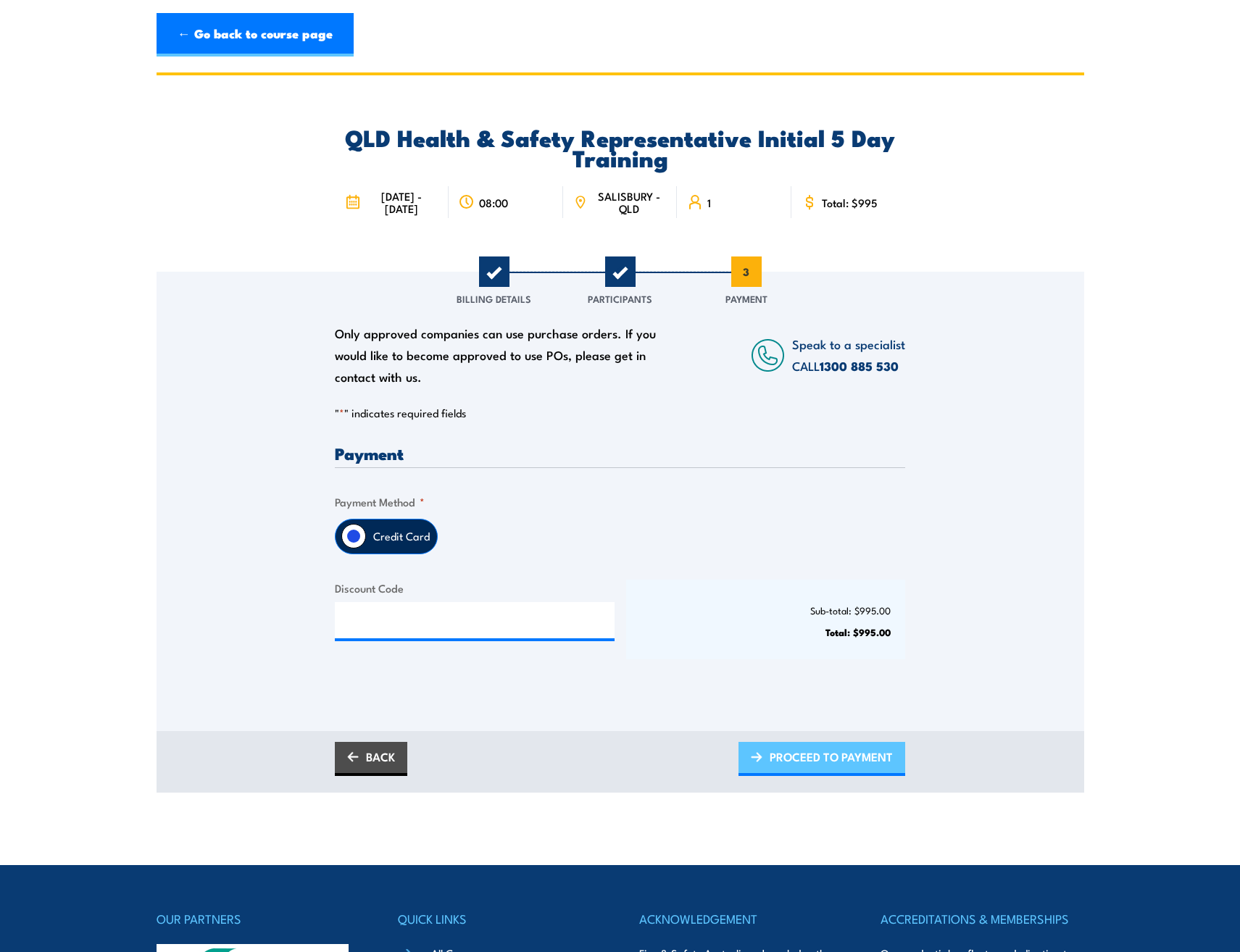
click at [827, 745] on span "PROCEED TO PAYMENT" at bounding box center [831, 756] width 123 height 39
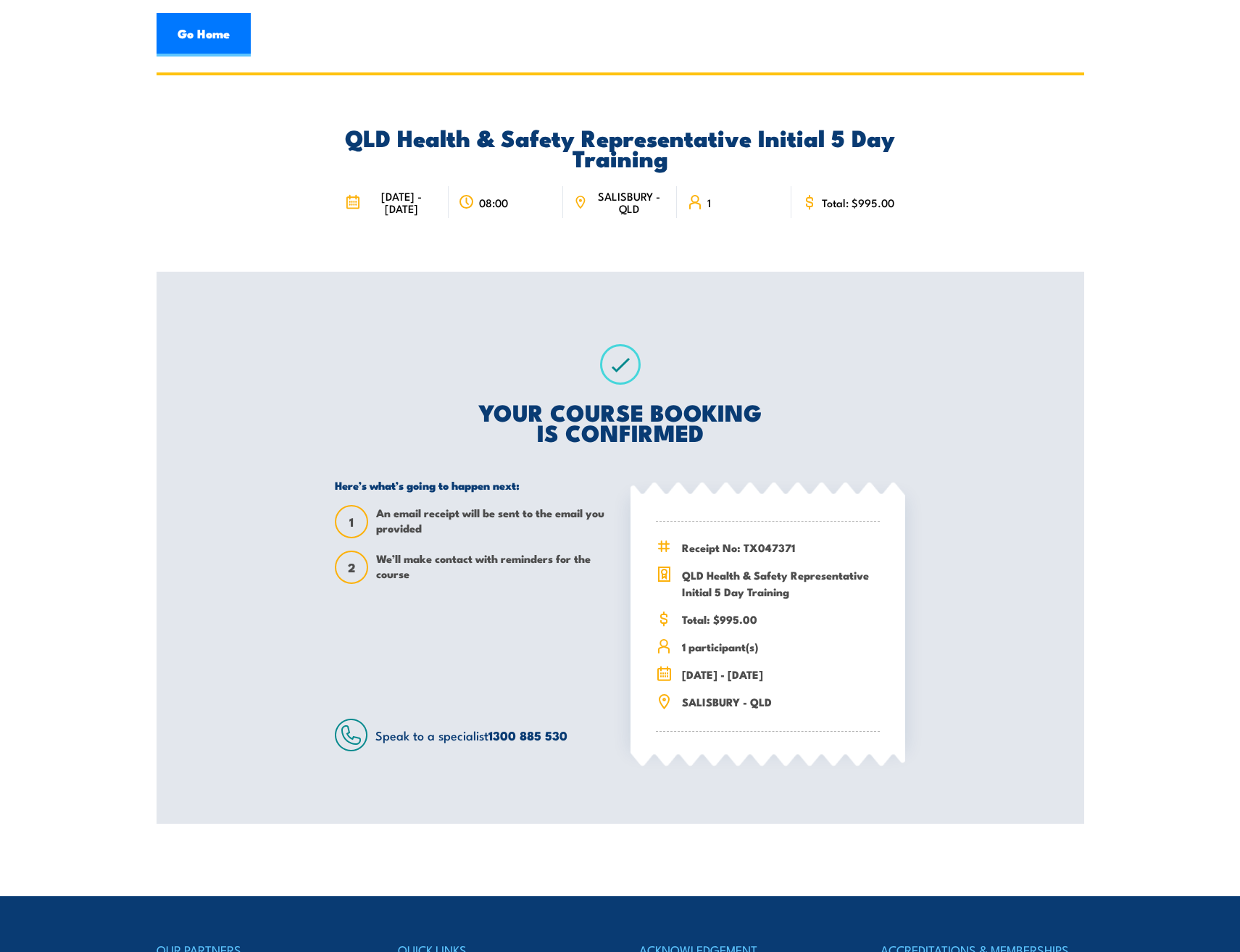
click at [1127, 358] on section "QLD Health & Safety Representative Initial 5 Day Training [DATE] - [DATE] 1" at bounding box center [620, 448] width 1240 height 751
